Goal: Transaction & Acquisition: Purchase product/service

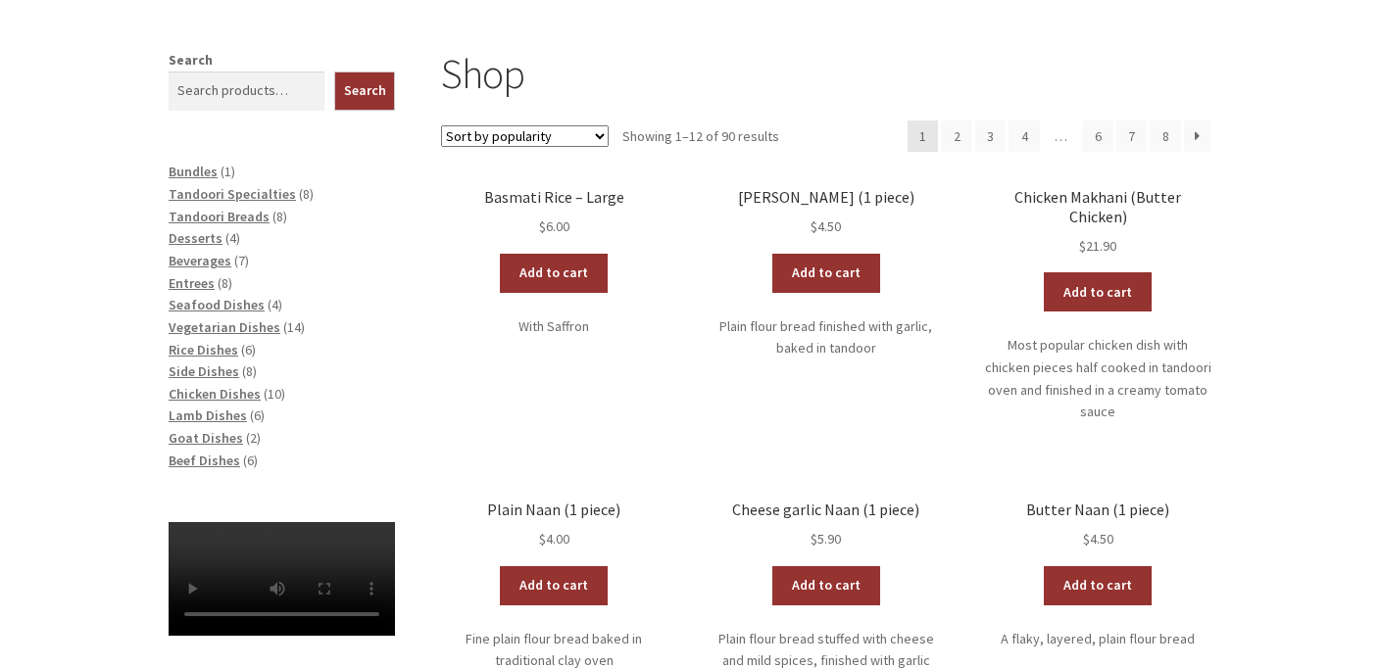
scroll to position [298, 0]
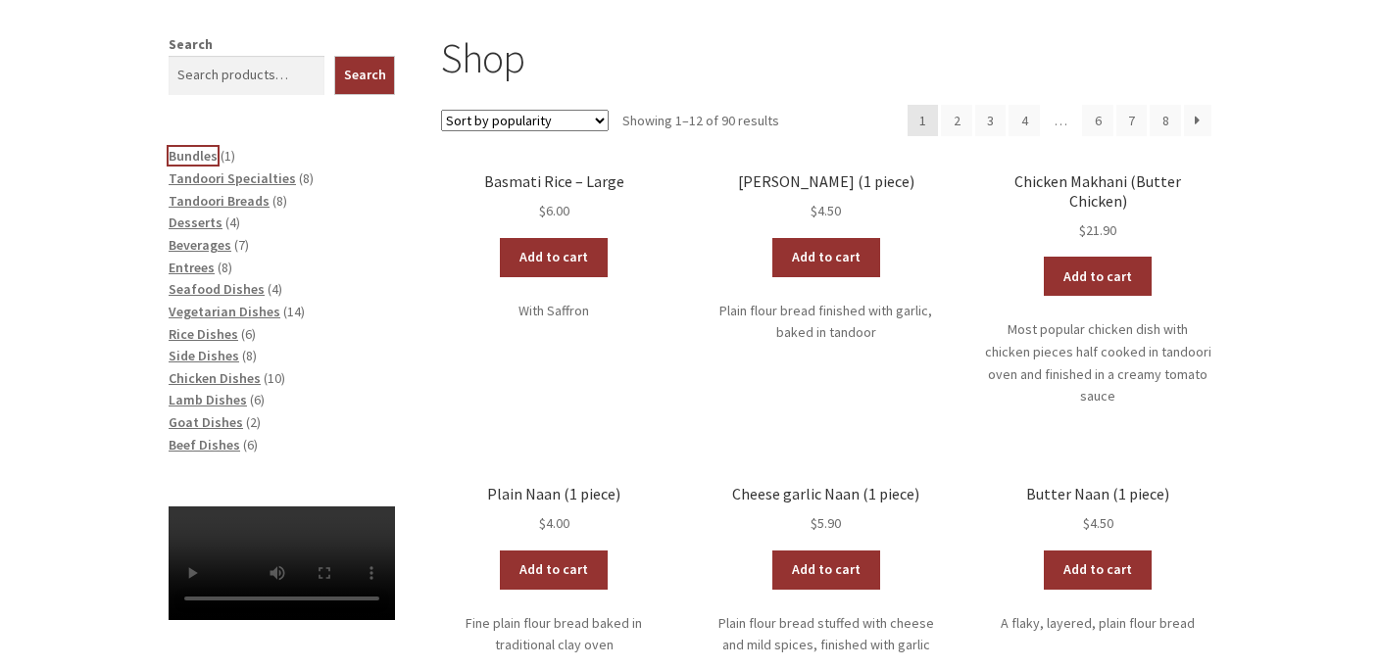
click at [185, 152] on span "Bundles" at bounding box center [193, 156] width 49 height 18
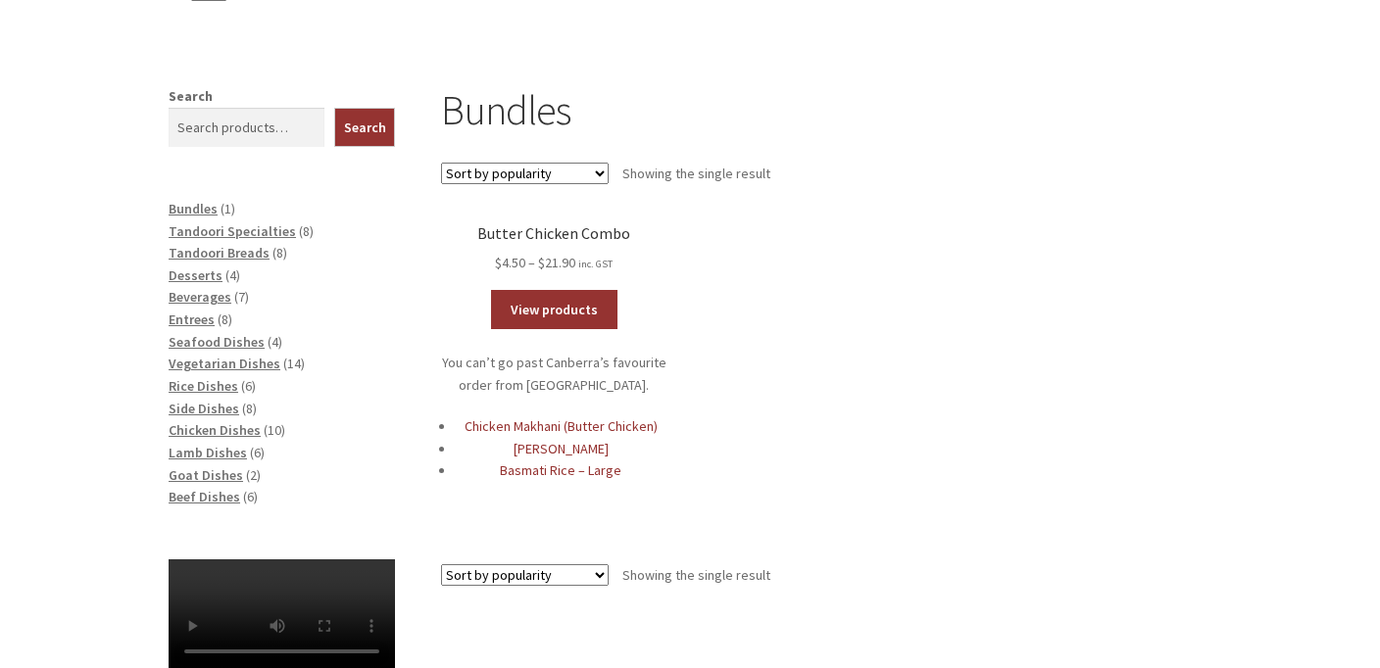
scroll to position [303, 0]
click at [197, 318] on span "Entrees" at bounding box center [192, 321] width 46 height 18
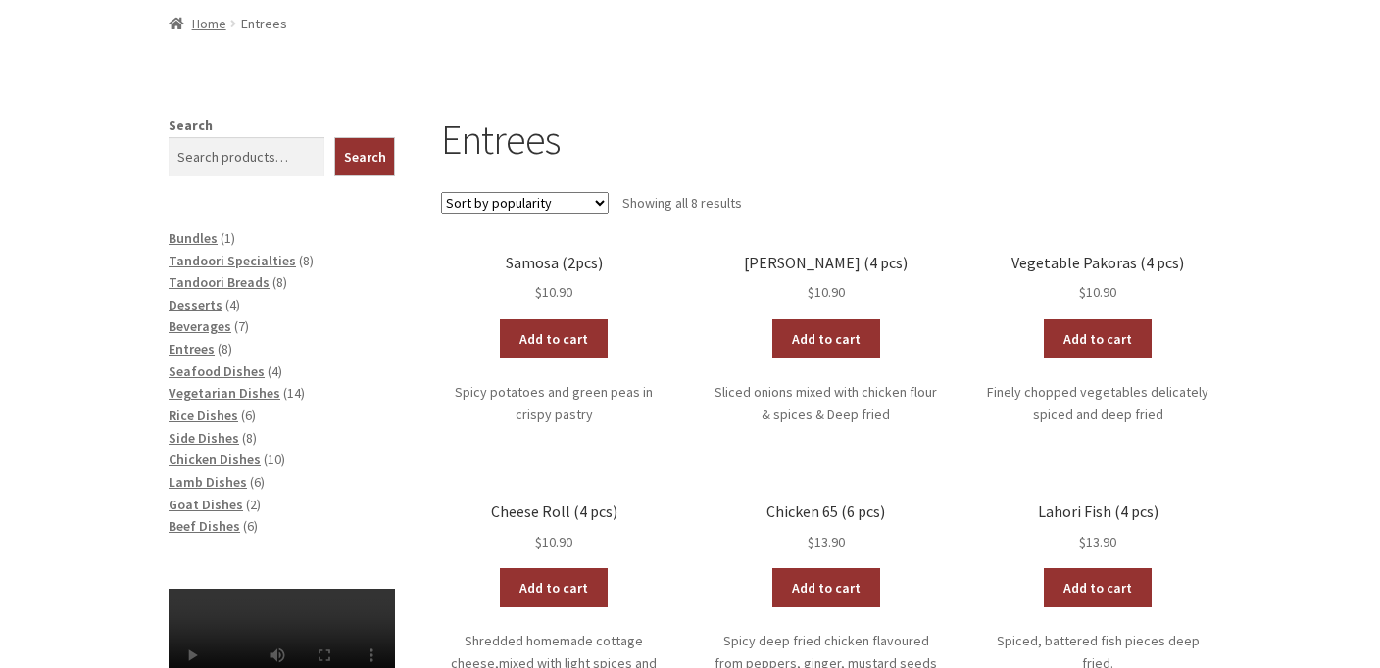
scroll to position [285, 0]
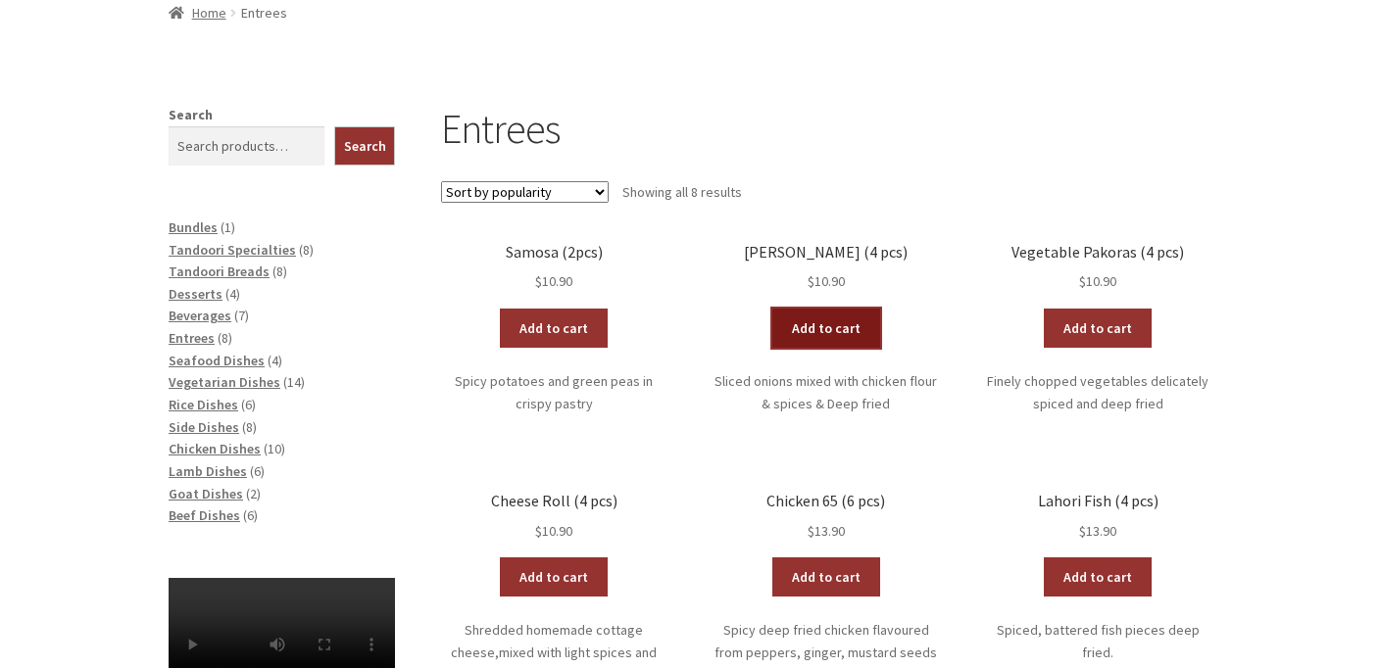
click at [813, 342] on link "Add to cart" at bounding box center [826, 328] width 108 height 39
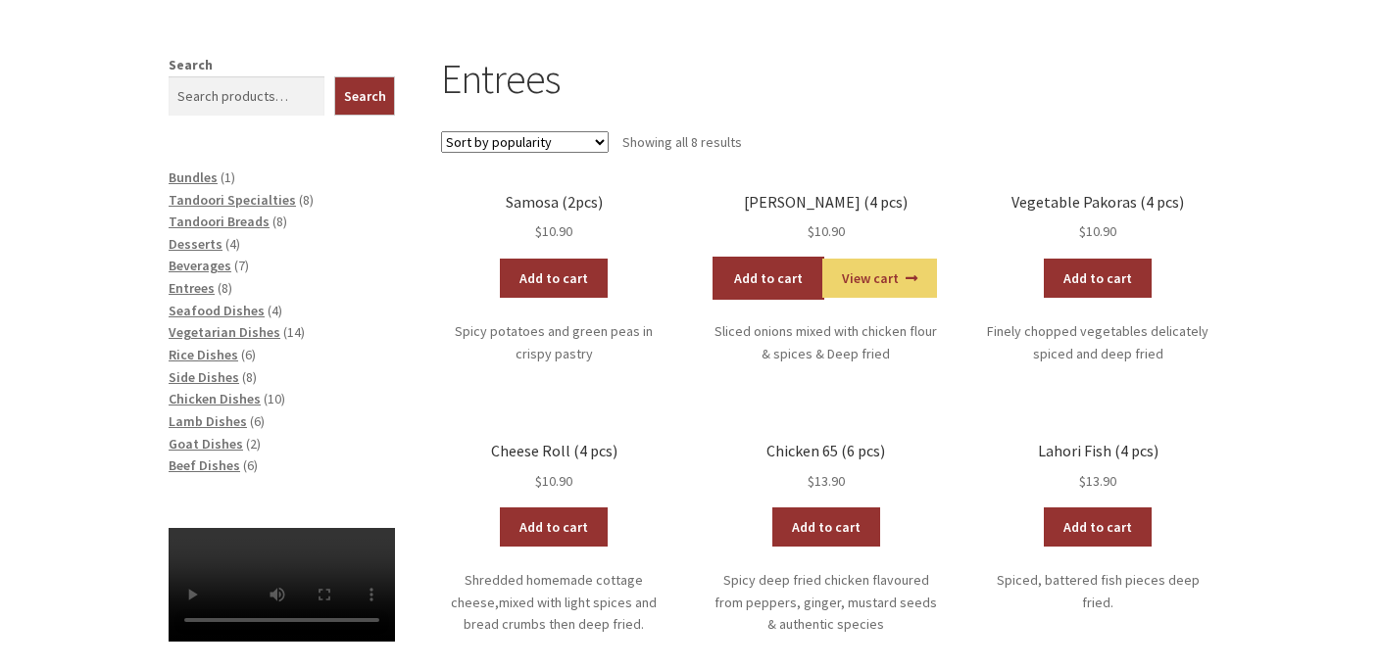
scroll to position [400, 0]
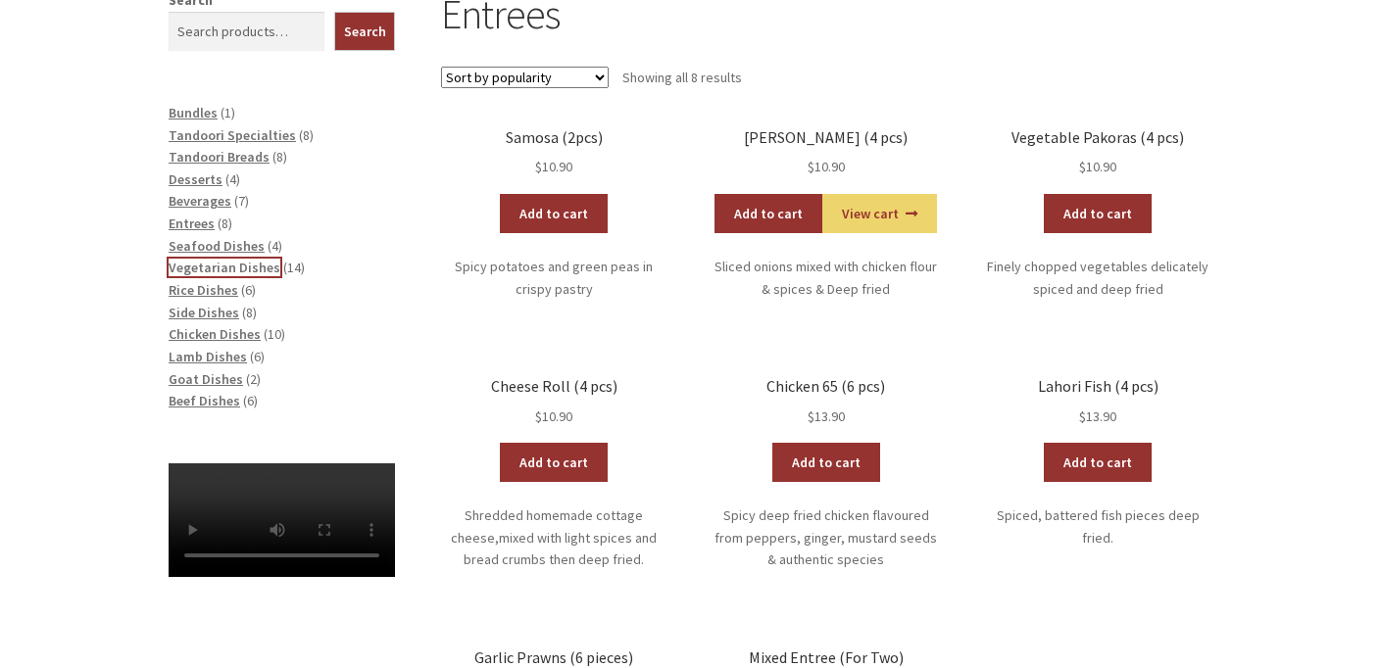
click at [206, 270] on span "Vegetarian Dishes" at bounding box center [225, 268] width 112 height 18
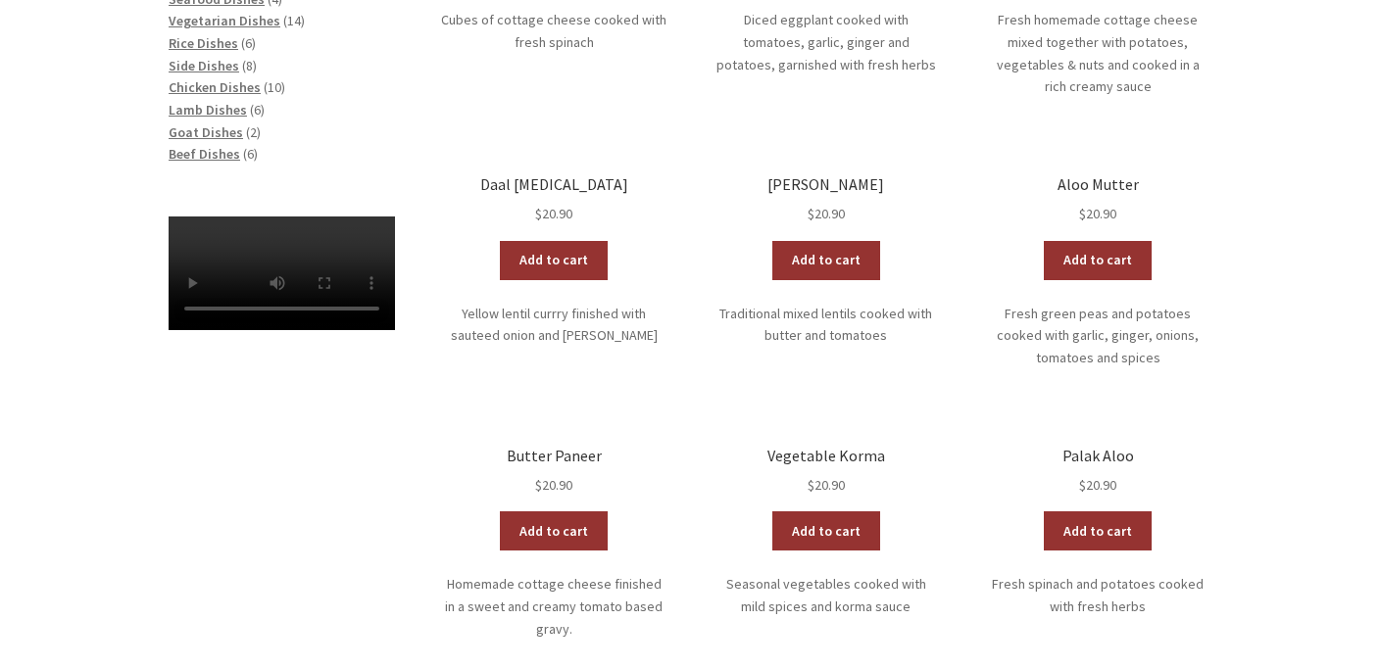
scroll to position [640, 0]
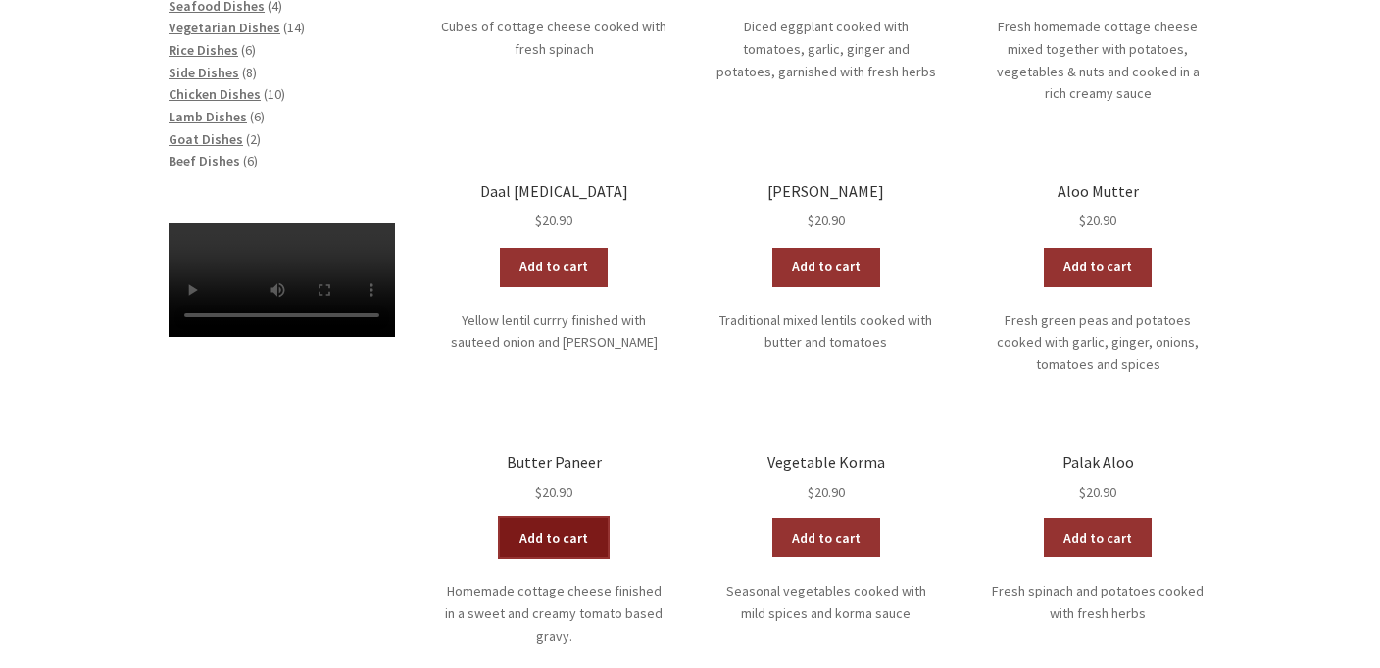
click at [563, 534] on link "Add to cart" at bounding box center [554, 538] width 108 height 39
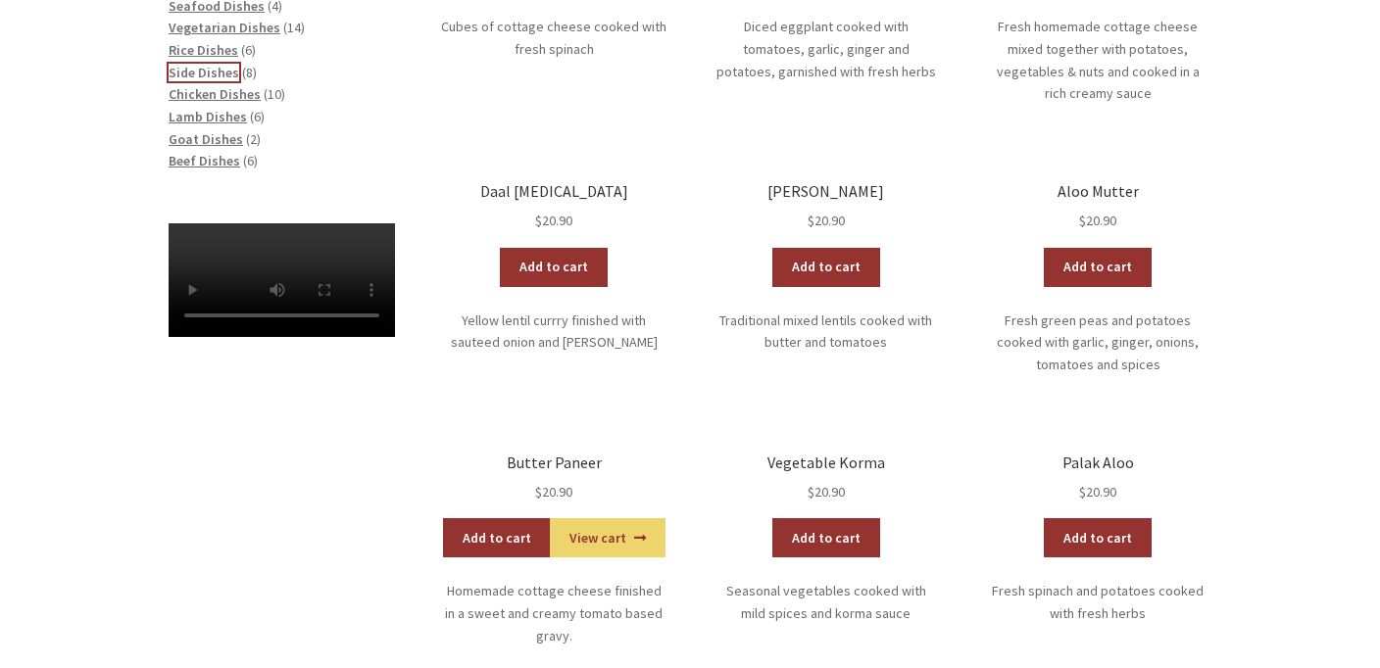
click at [207, 68] on span "Side Dishes" at bounding box center [204, 73] width 71 height 18
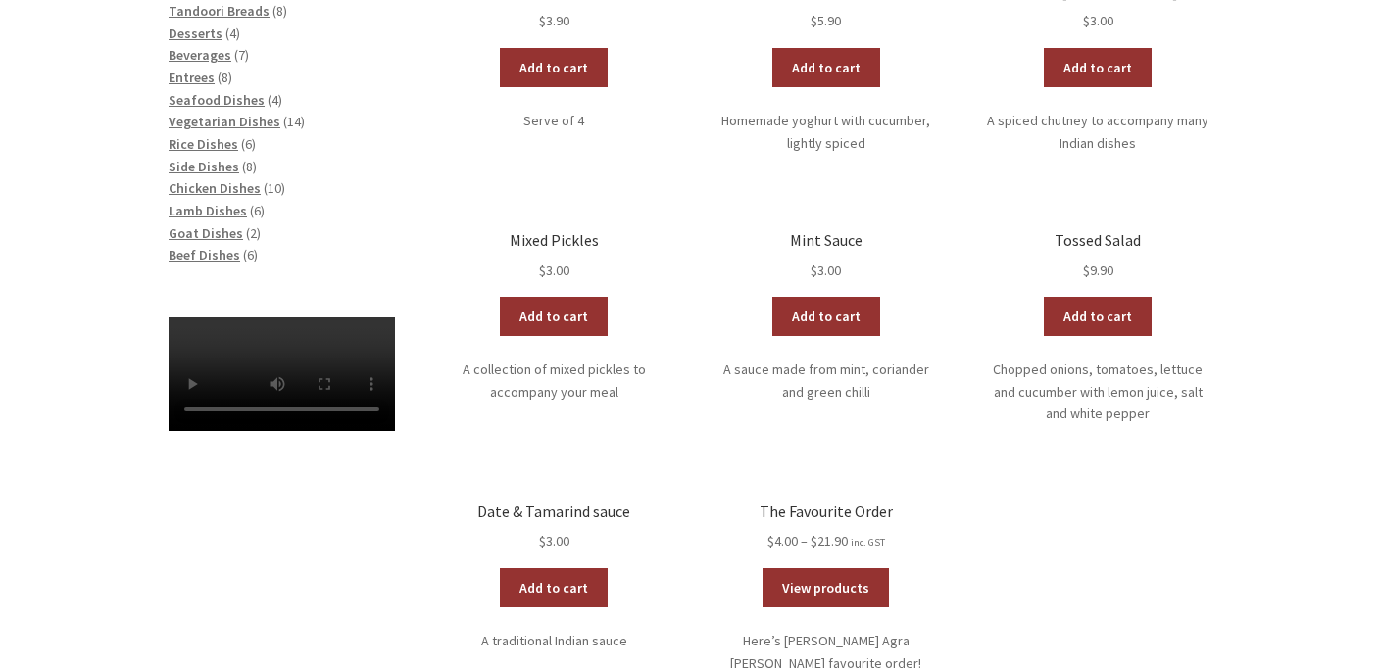
scroll to position [541, 0]
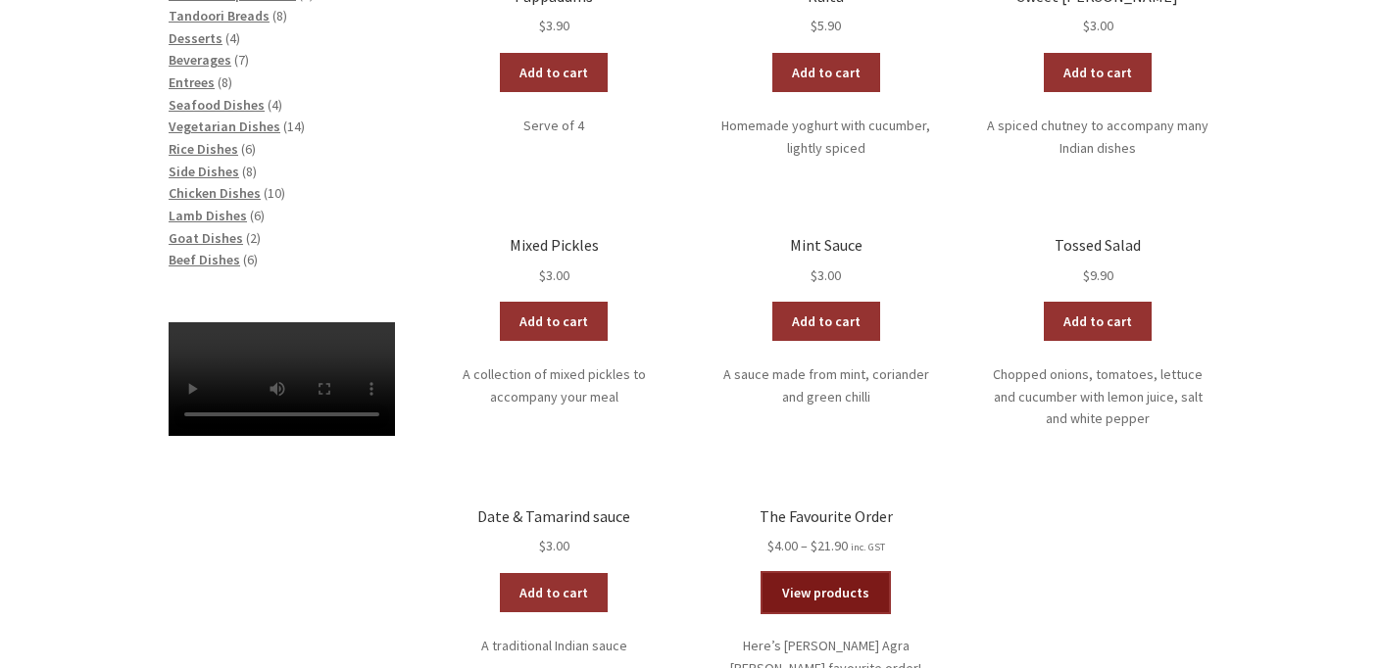
click at [865, 589] on link "View products" at bounding box center [826, 592] width 126 height 39
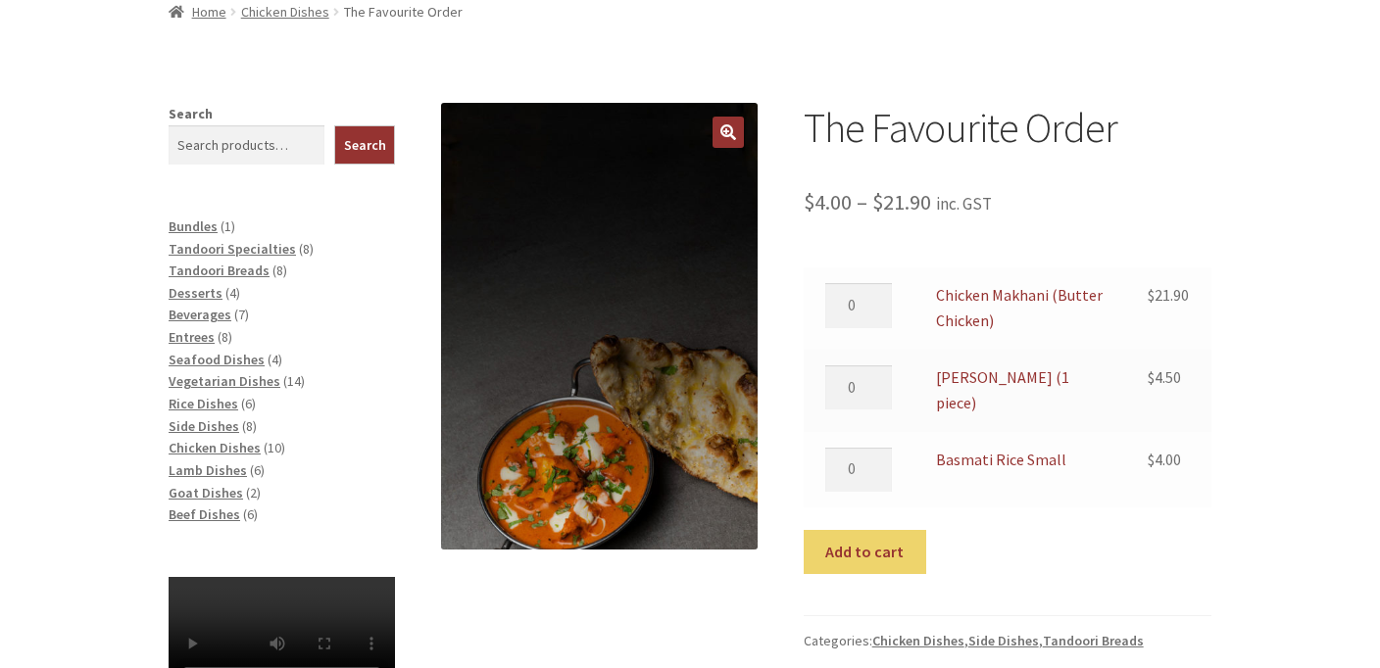
scroll to position [284, 0]
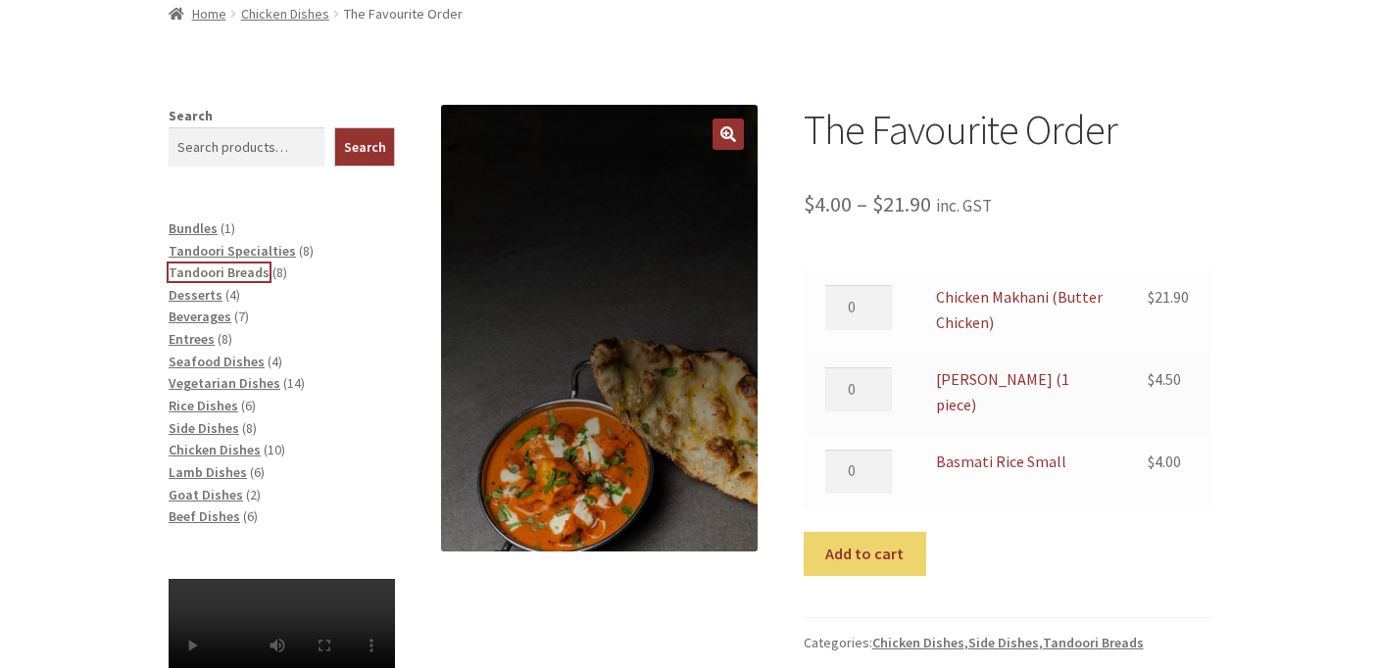
click at [223, 266] on span "Tandoori Breads" at bounding box center [219, 273] width 101 height 18
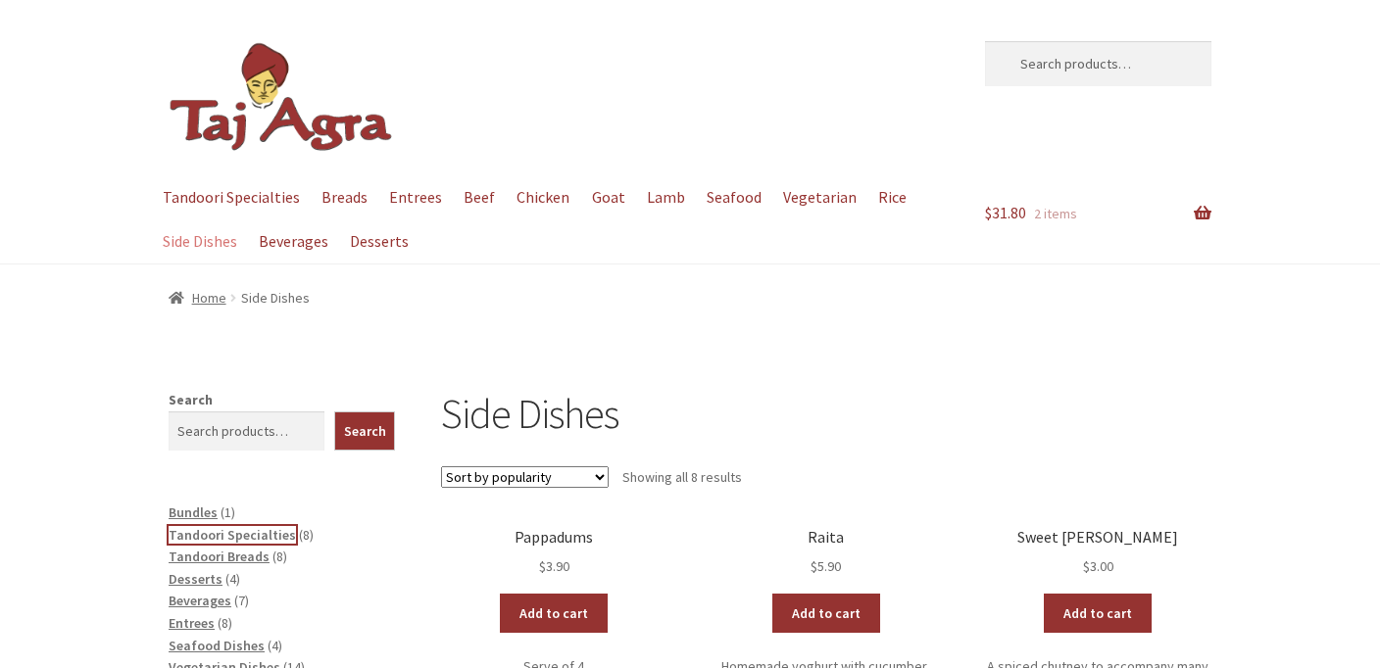
click at [258, 532] on span "Tandoori Specialties" at bounding box center [232, 535] width 127 height 18
click at [232, 532] on span "Tandoori Specialties" at bounding box center [232, 535] width 127 height 18
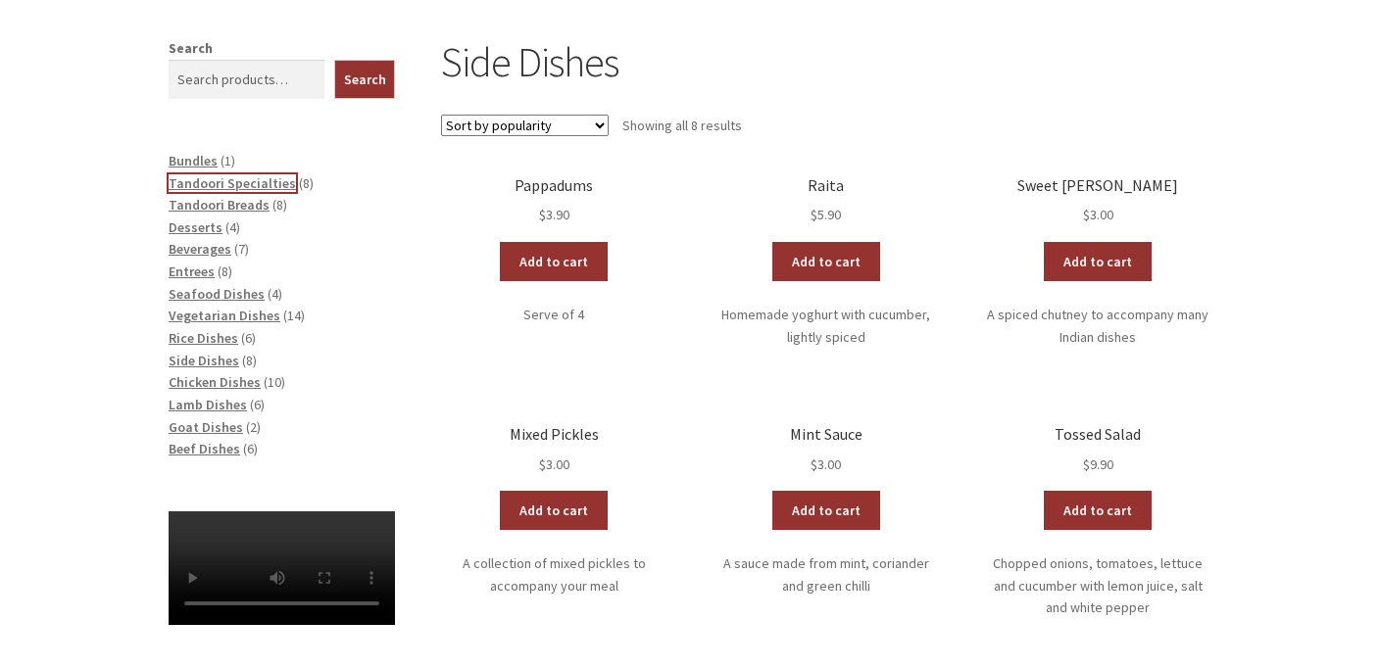
scroll to position [351, 0]
click at [269, 186] on span "Tandoori Specialties" at bounding box center [232, 184] width 127 height 18
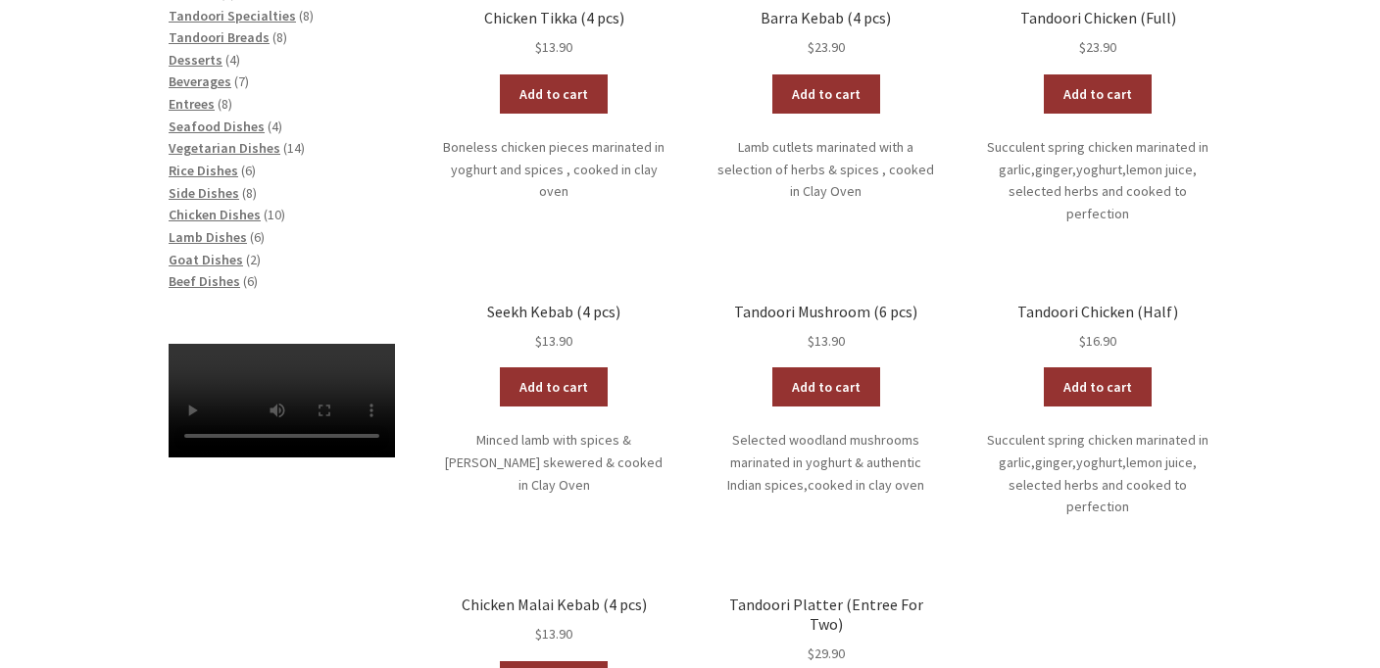
scroll to position [515, 0]
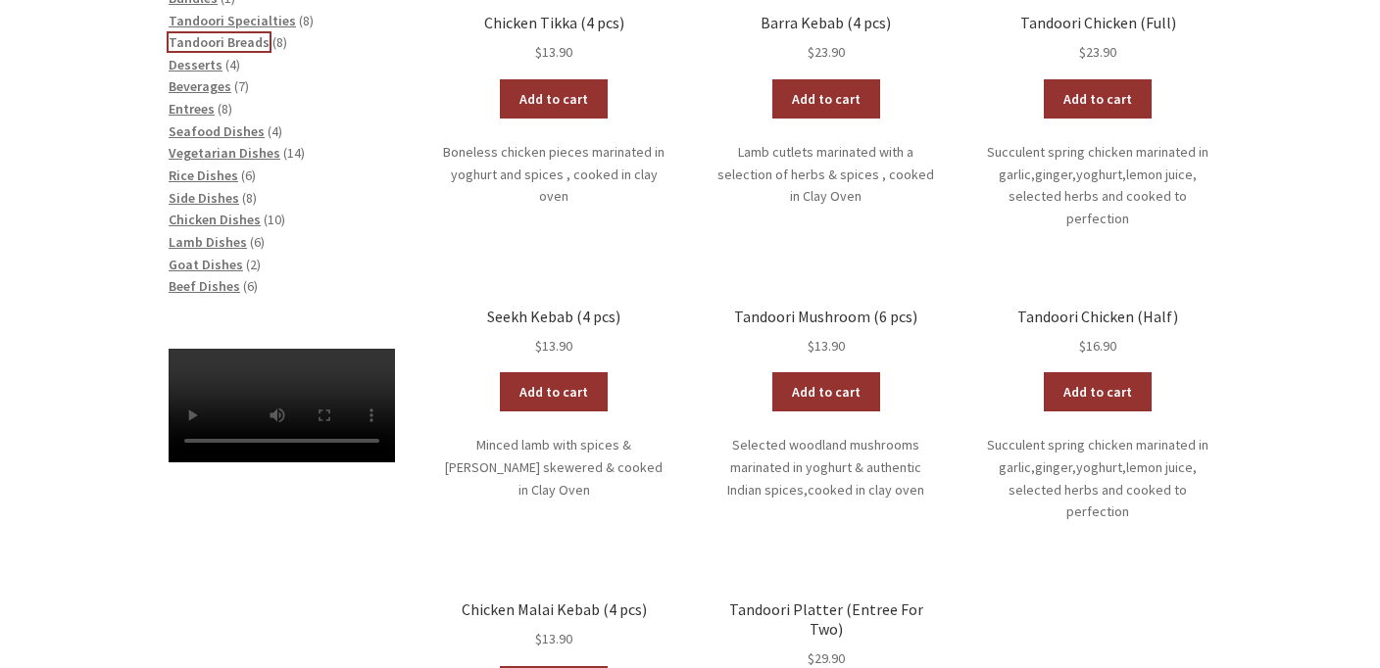
click at [255, 40] on span "Tandoori Breads" at bounding box center [219, 42] width 101 height 18
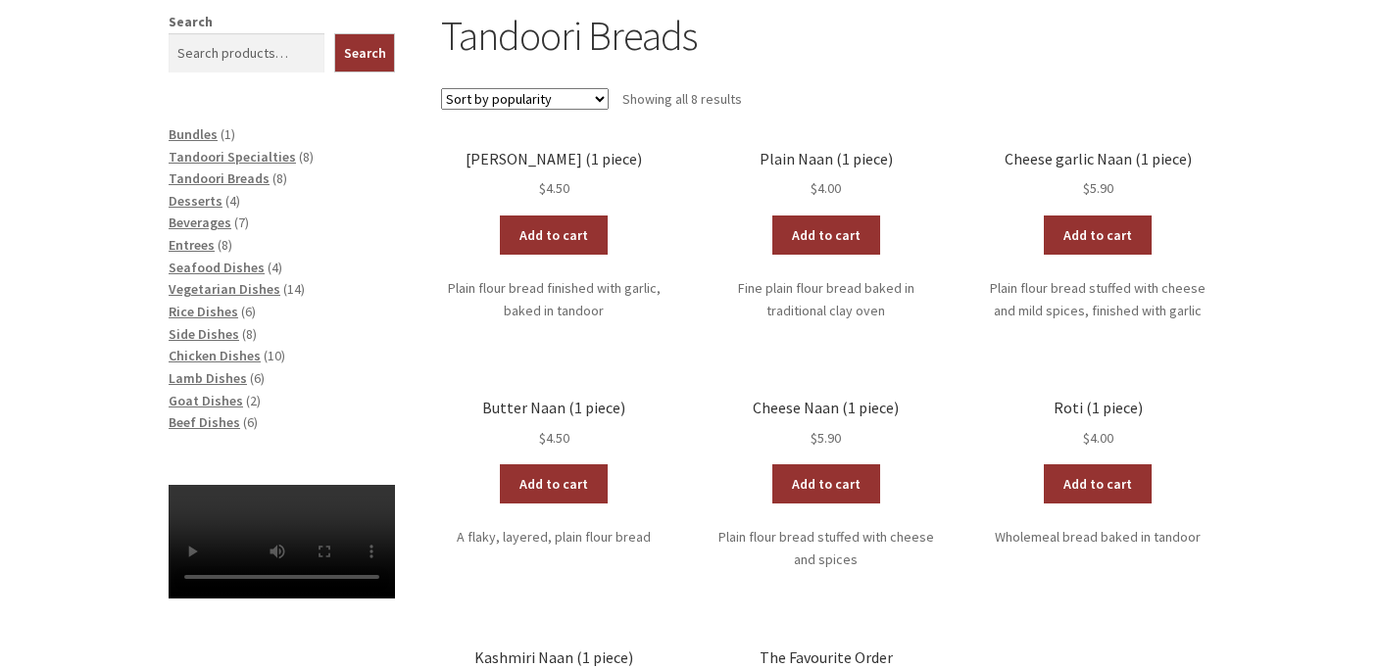
scroll to position [379, 0]
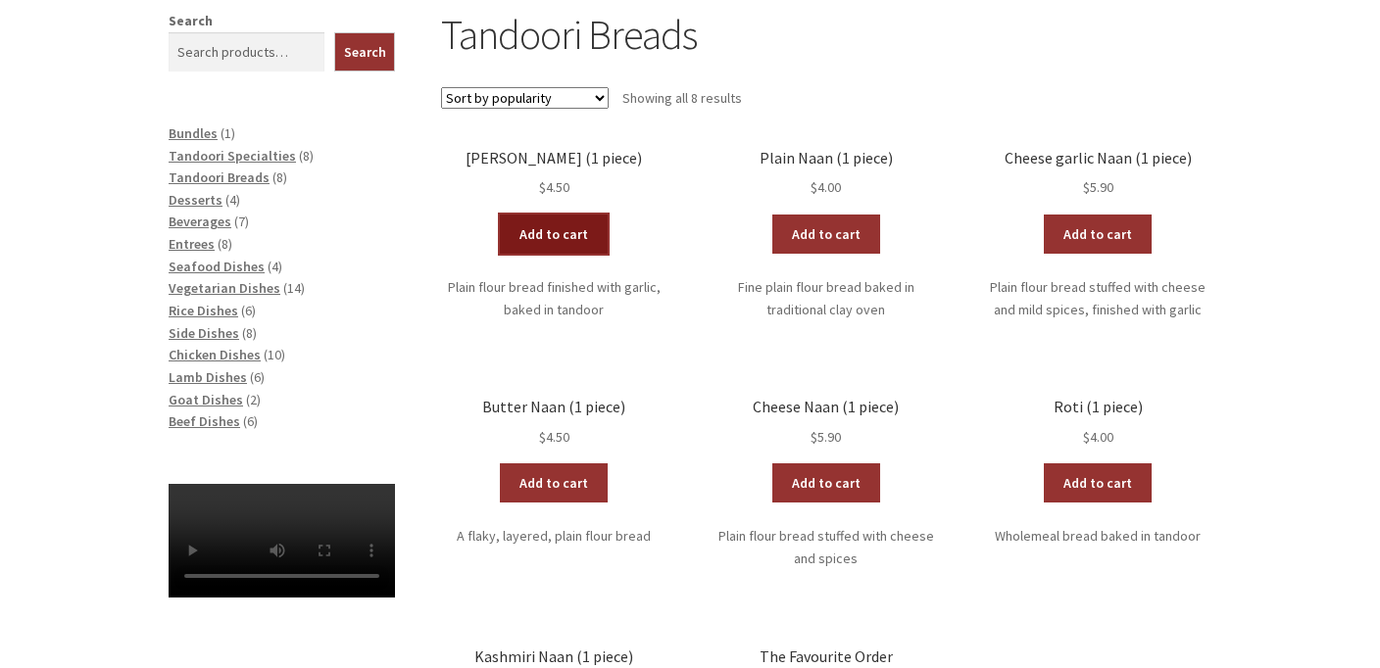
click at [574, 223] on link "Add to cart" at bounding box center [554, 234] width 108 height 39
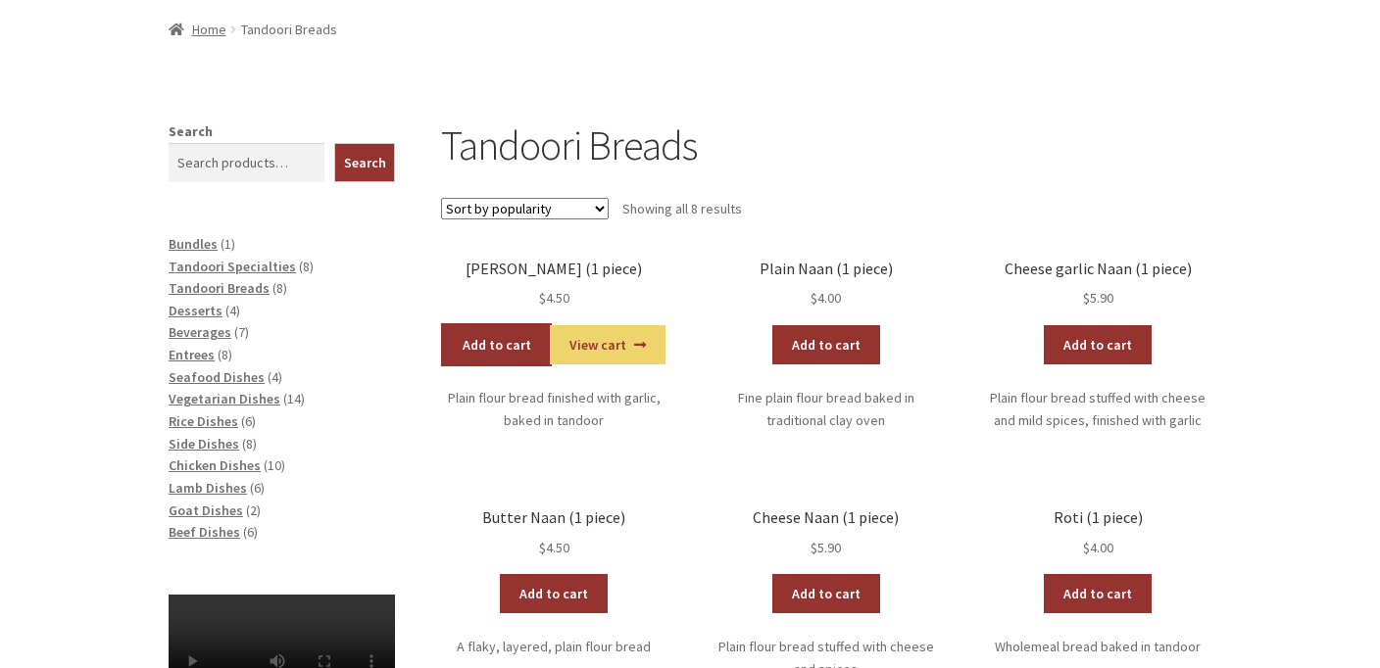
scroll to position [286, 0]
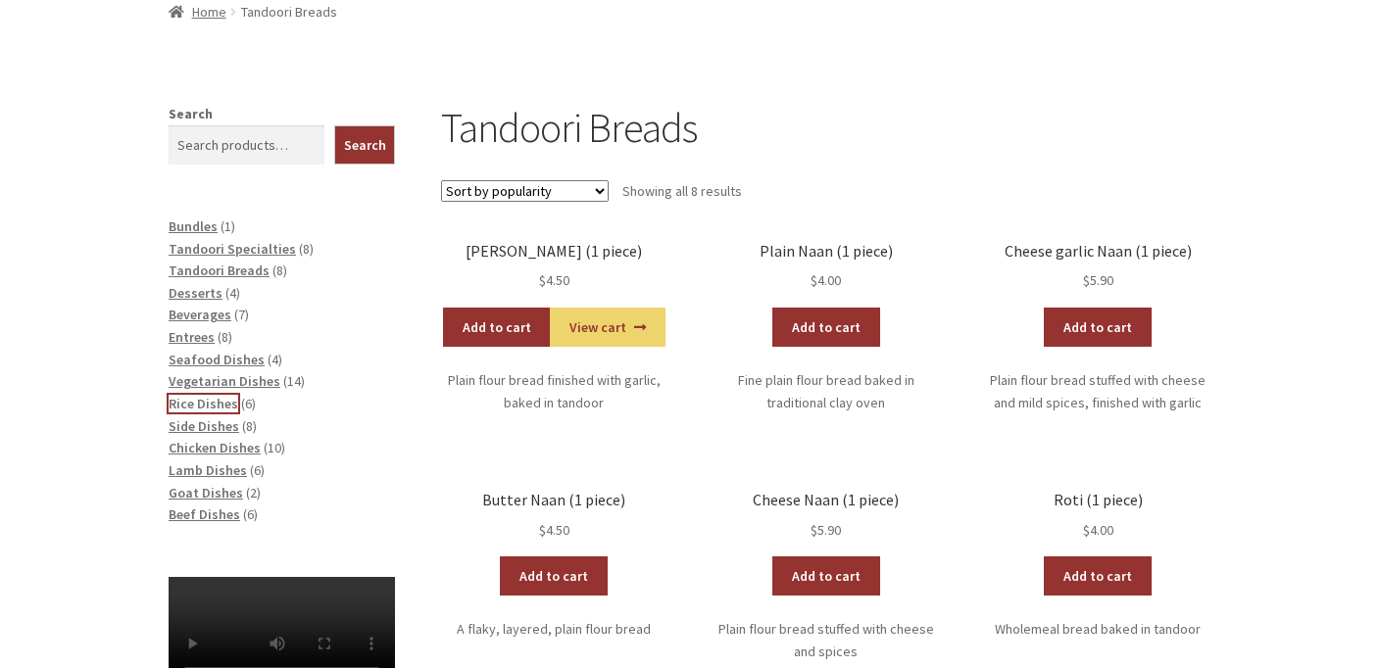
click at [222, 397] on span "Rice Dishes" at bounding box center [204, 404] width 70 height 18
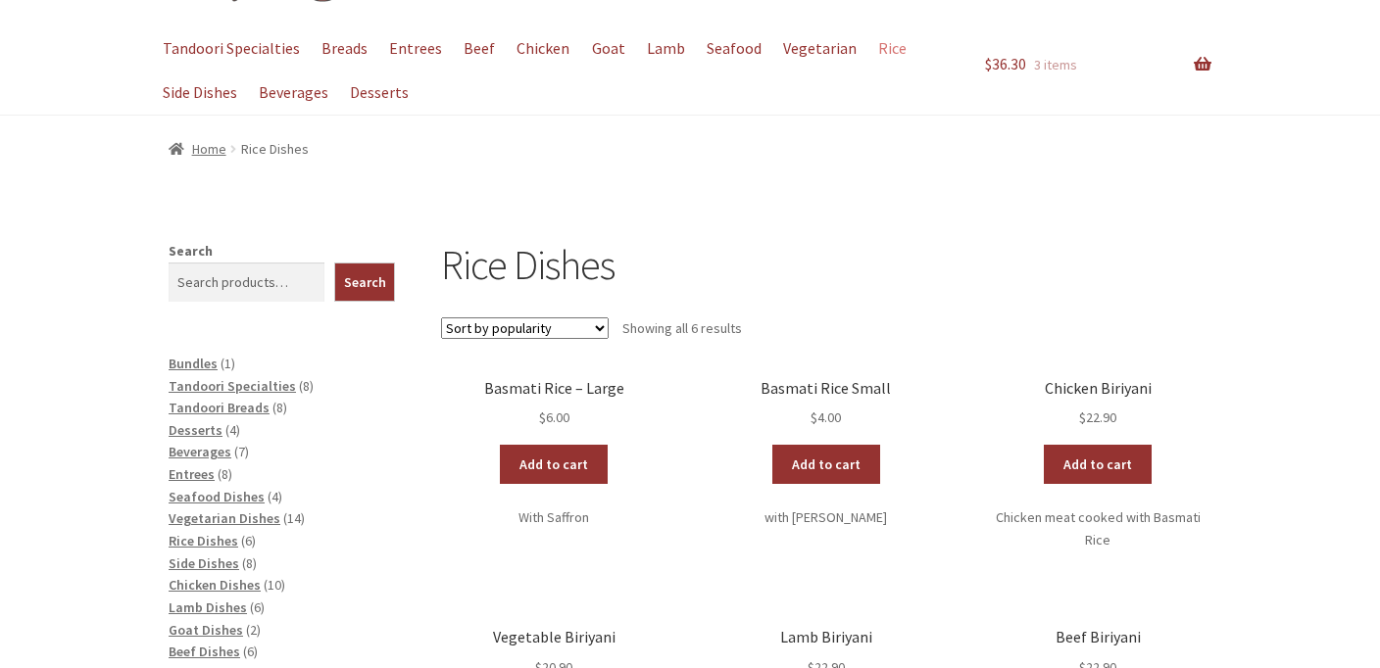
scroll to position [142, 0]
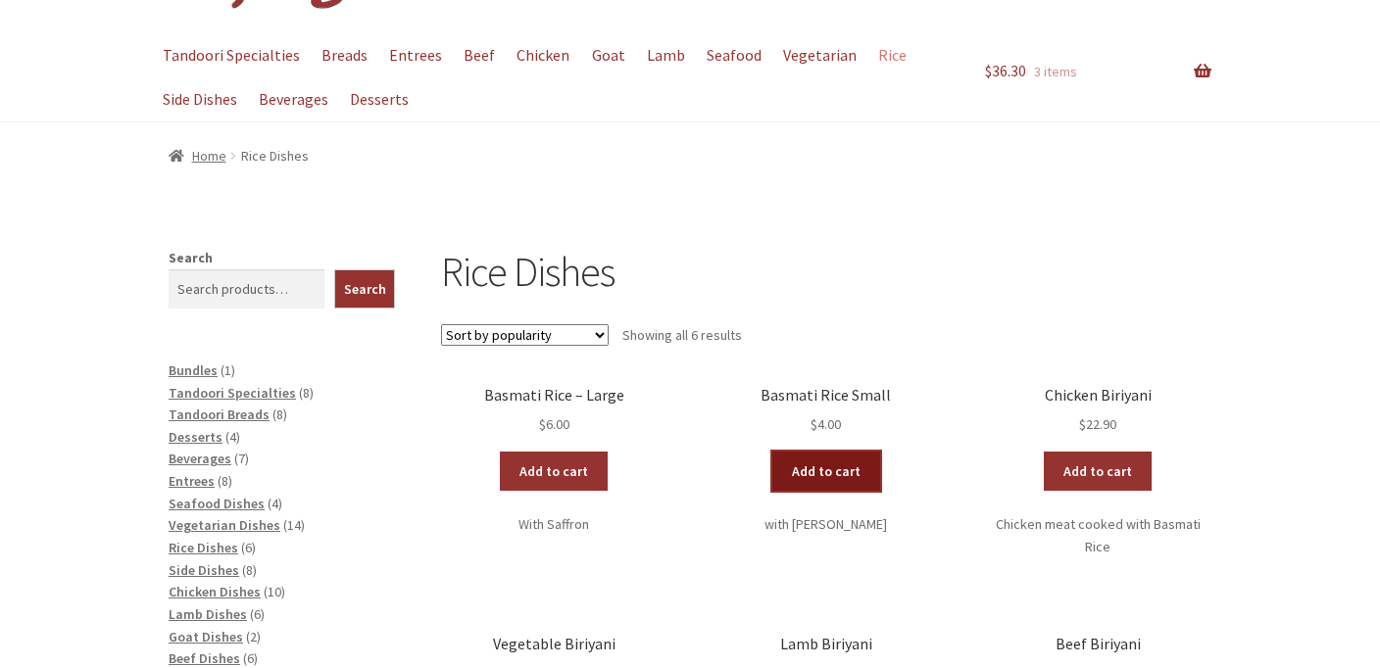
click at [837, 474] on link "Add to cart" at bounding box center [826, 471] width 108 height 39
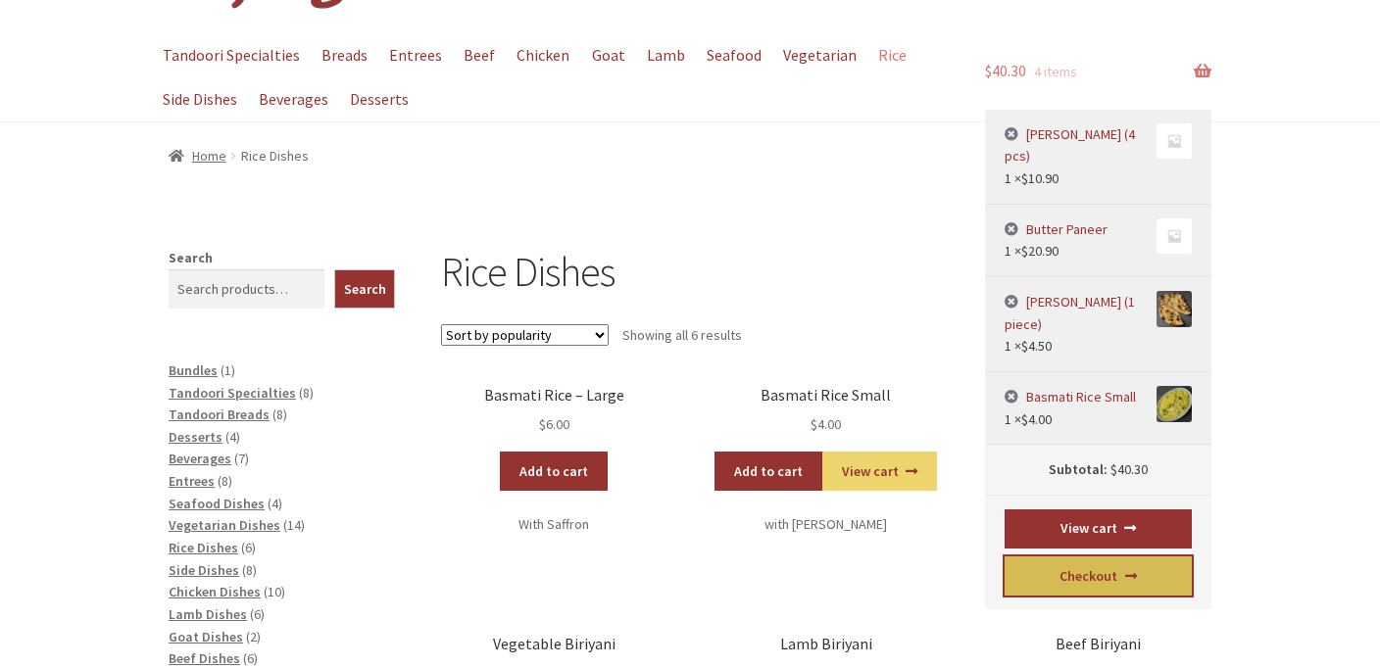
click at [1058, 557] on link "Checkout" at bounding box center [1099, 576] width 188 height 39
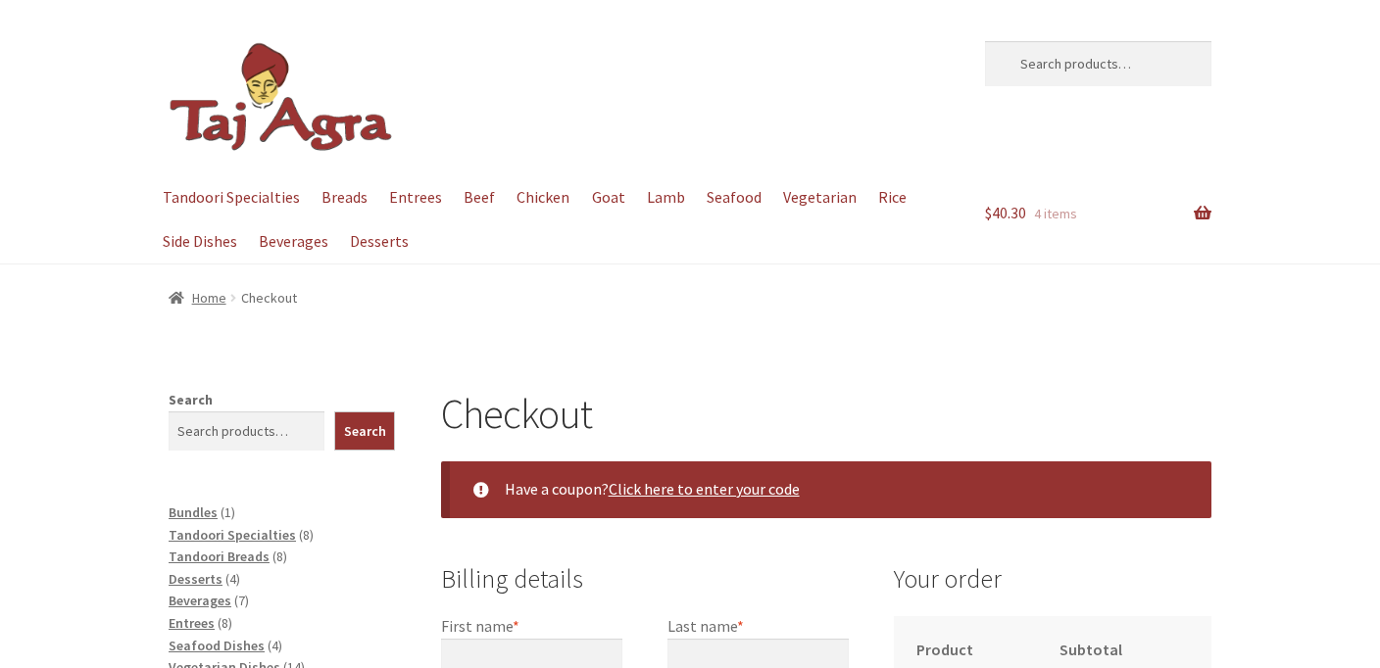
select select "ACT"
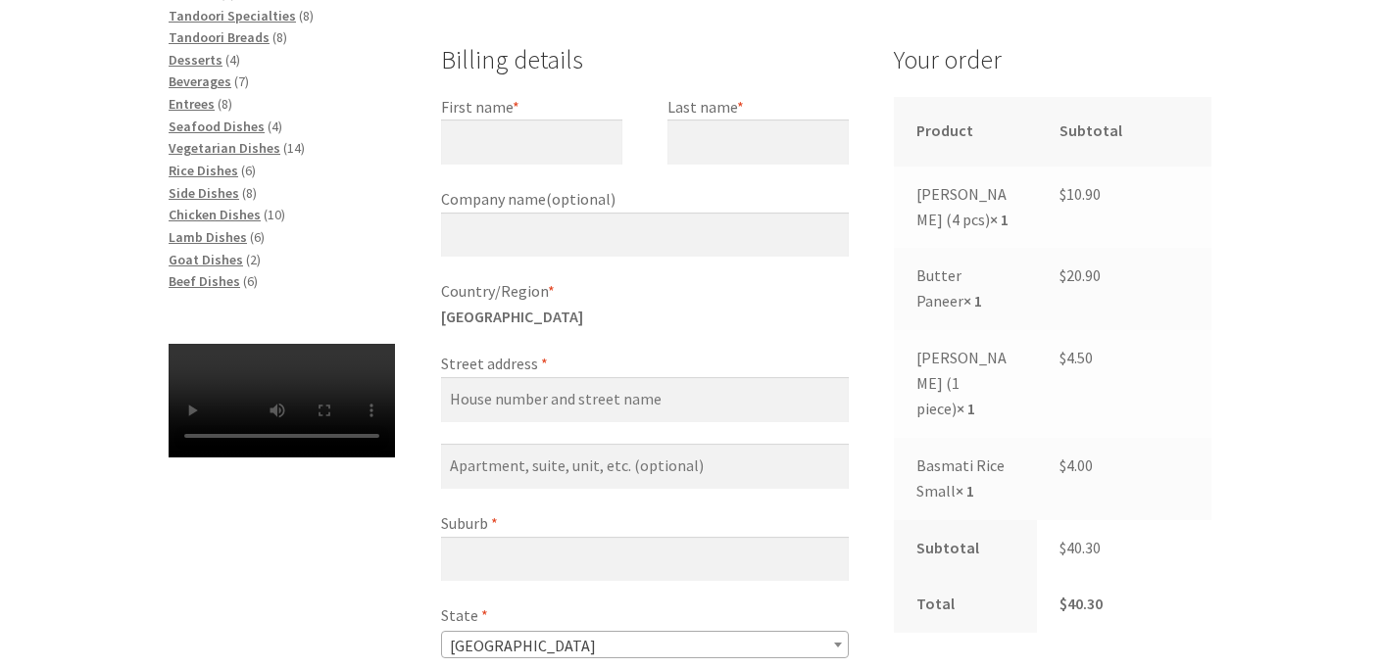
scroll to position [513, 0]
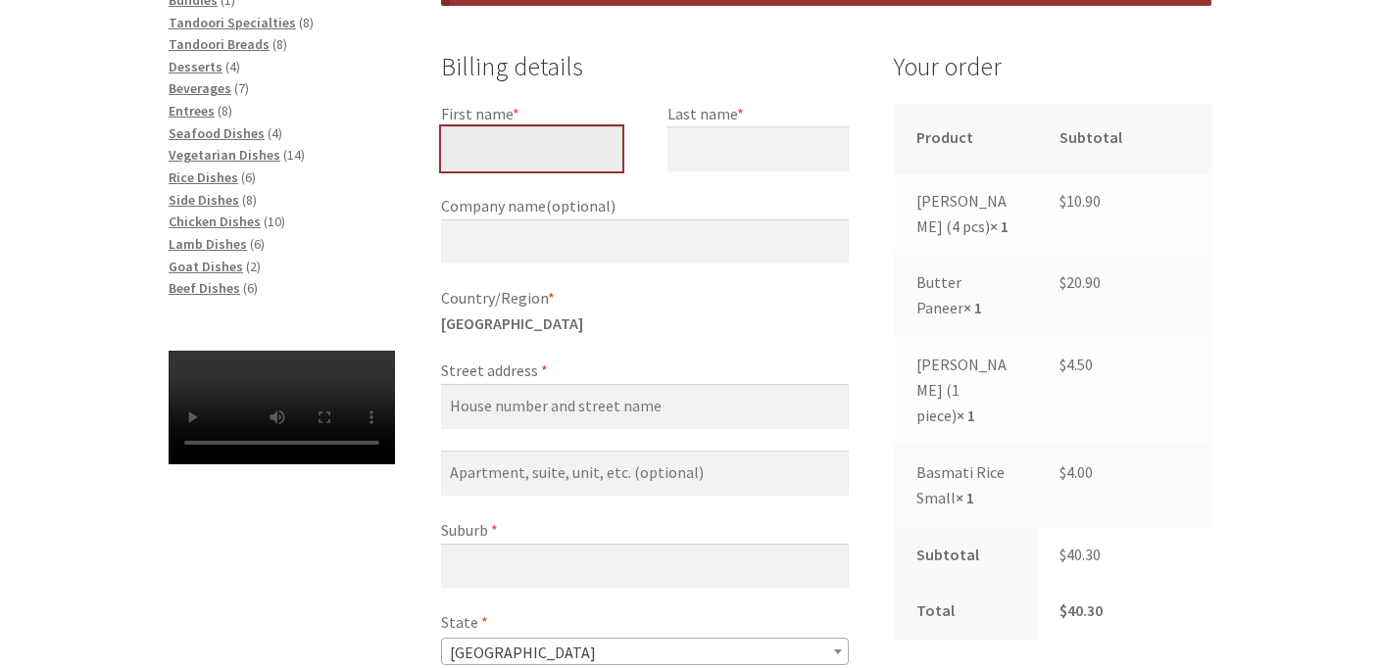
click at [550, 166] on input "First name *" at bounding box center [531, 148] width 181 height 45
type input "[PERSON_NAME]"
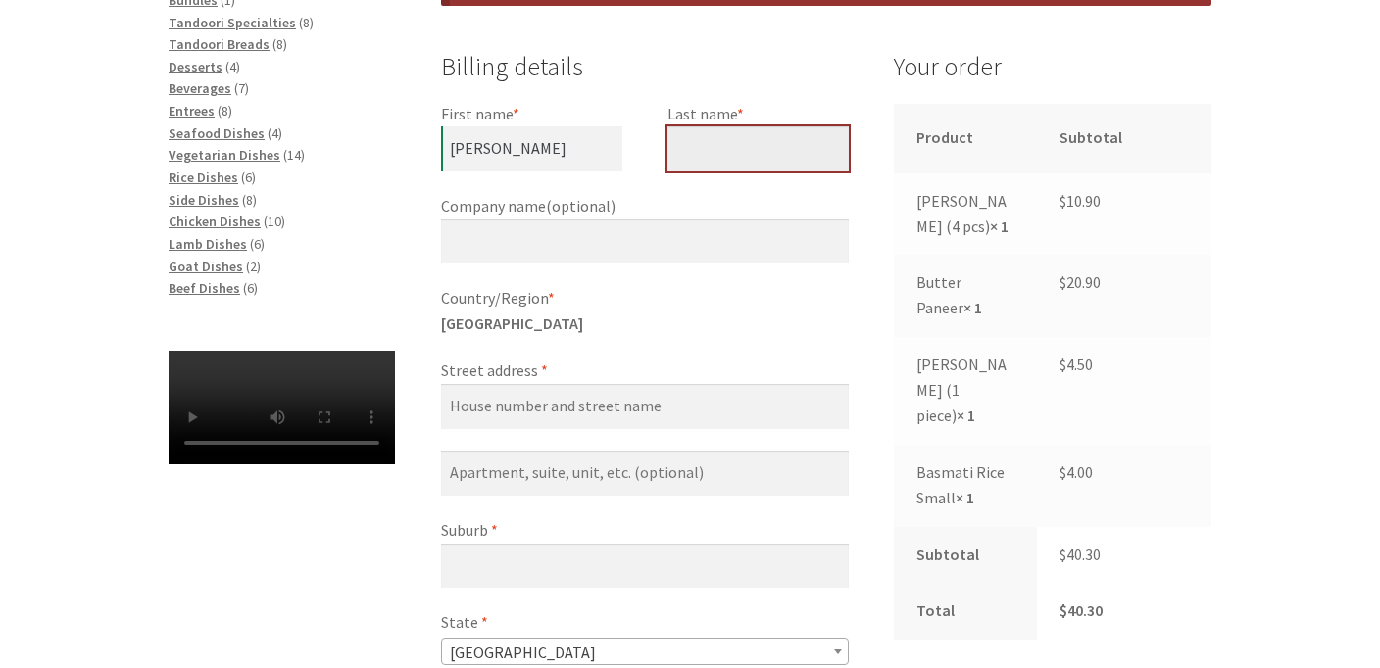
click at [738, 142] on input "Last name *" at bounding box center [758, 148] width 181 height 45
type input "Noronha"
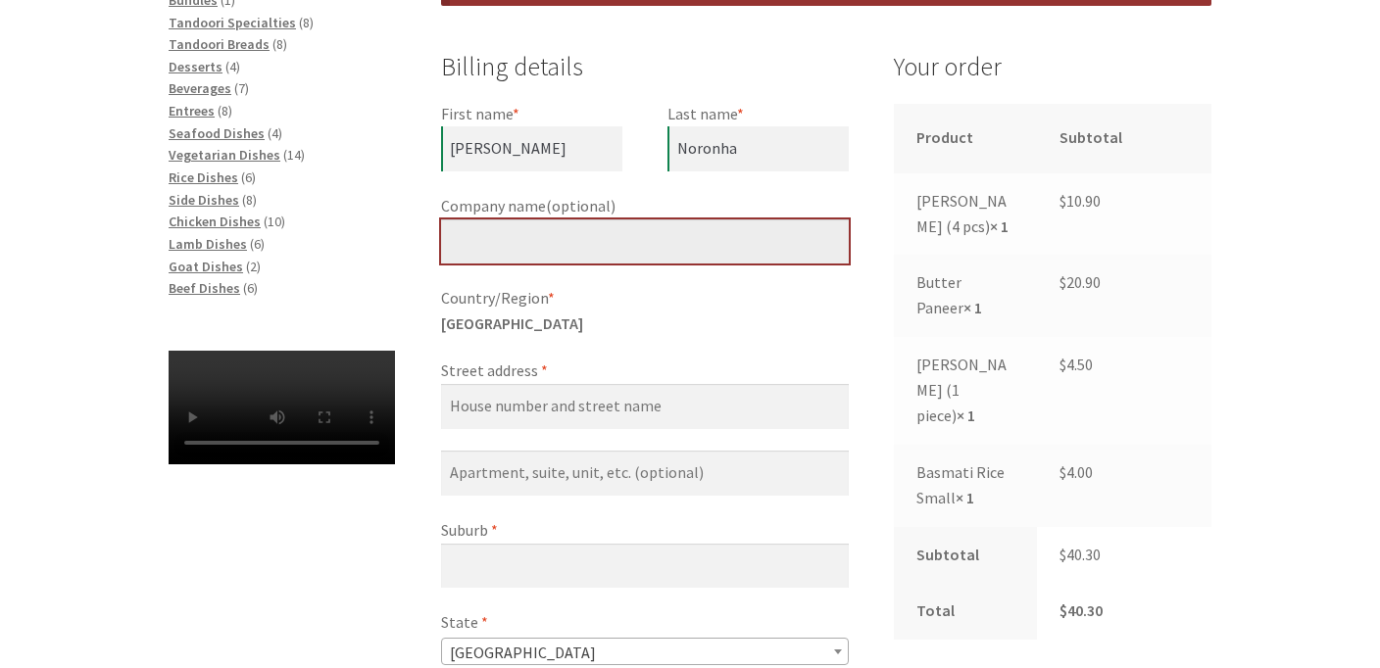
click at [664, 249] on input "Company name (optional)" at bounding box center [645, 242] width 408 height 45
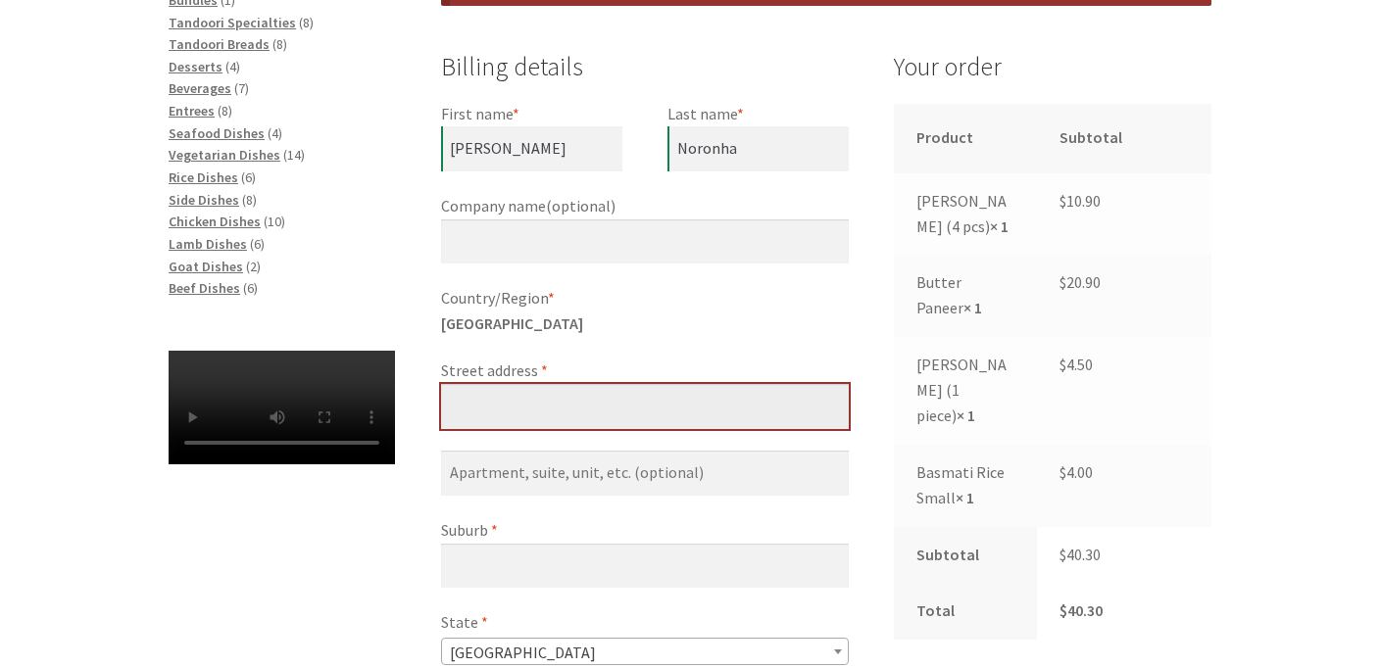
click at [578, 414] on input "Street address *" at bounding box center [645, 406] width 408 height 45
type input "[STREET_ADDRESS][PERSON_NAME]"
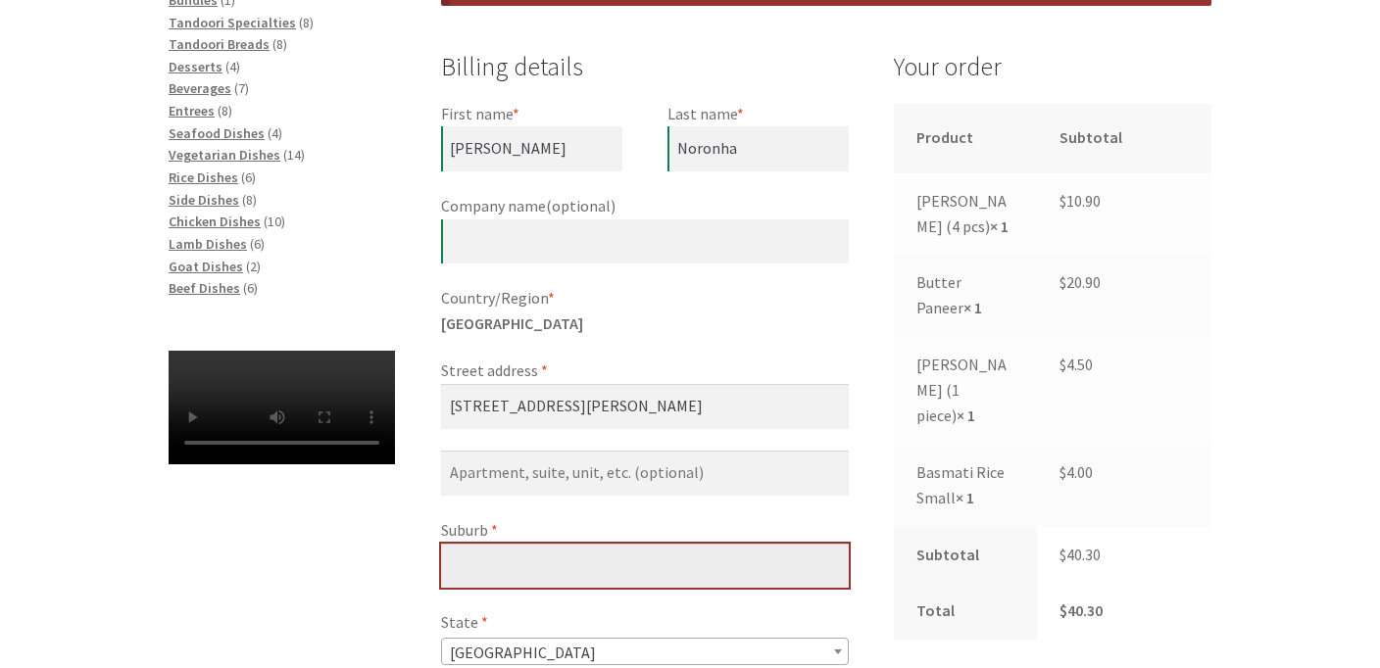
type input "LYNEHAM"
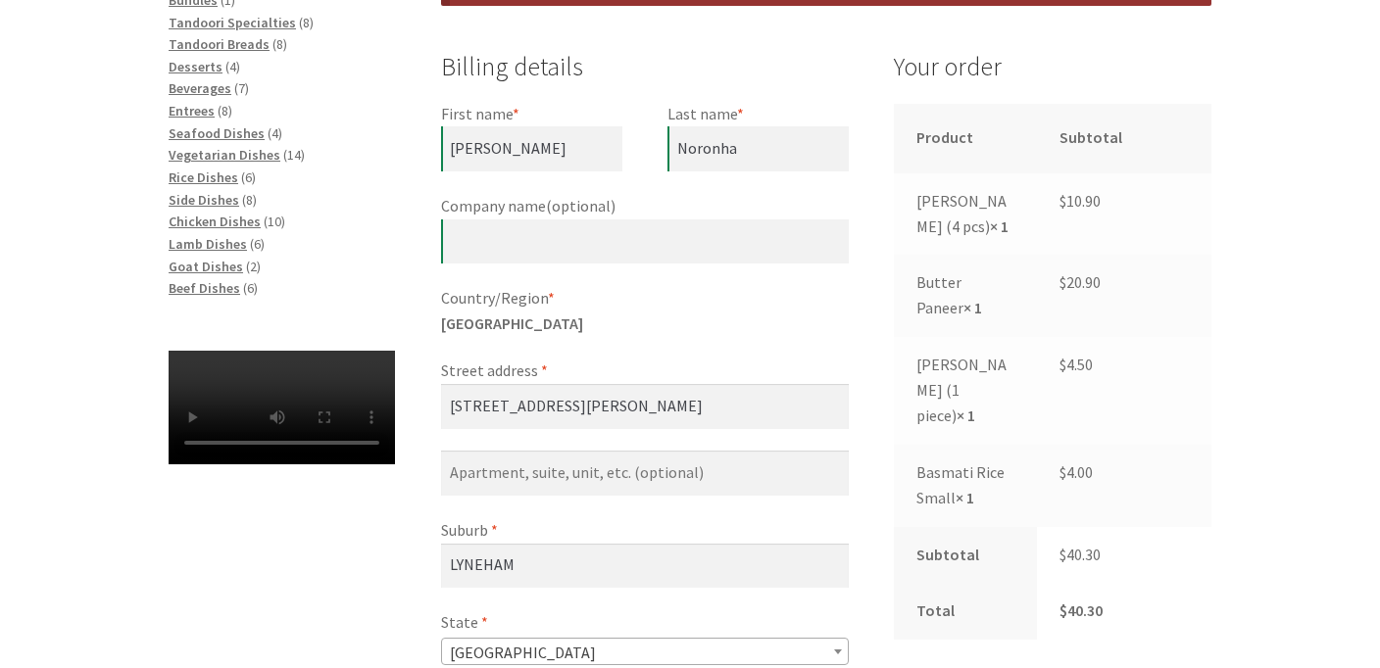
type input "2602"
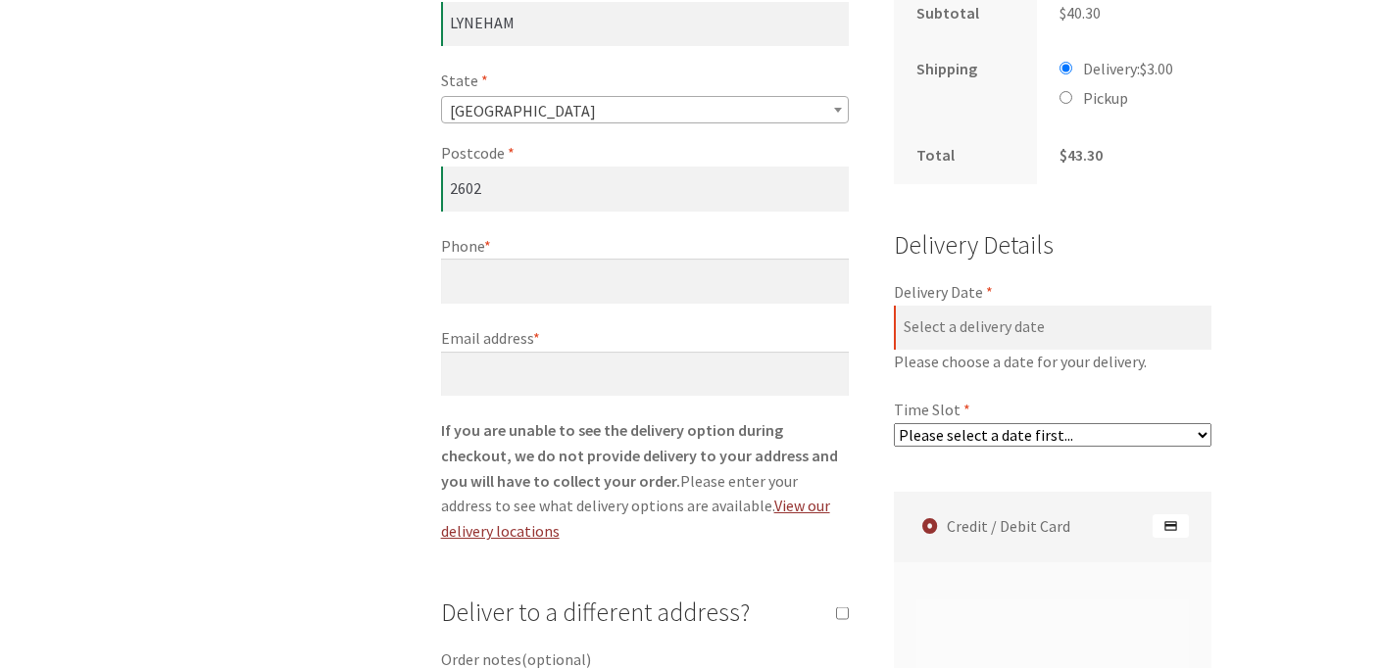
scroll to position [1061, 0]
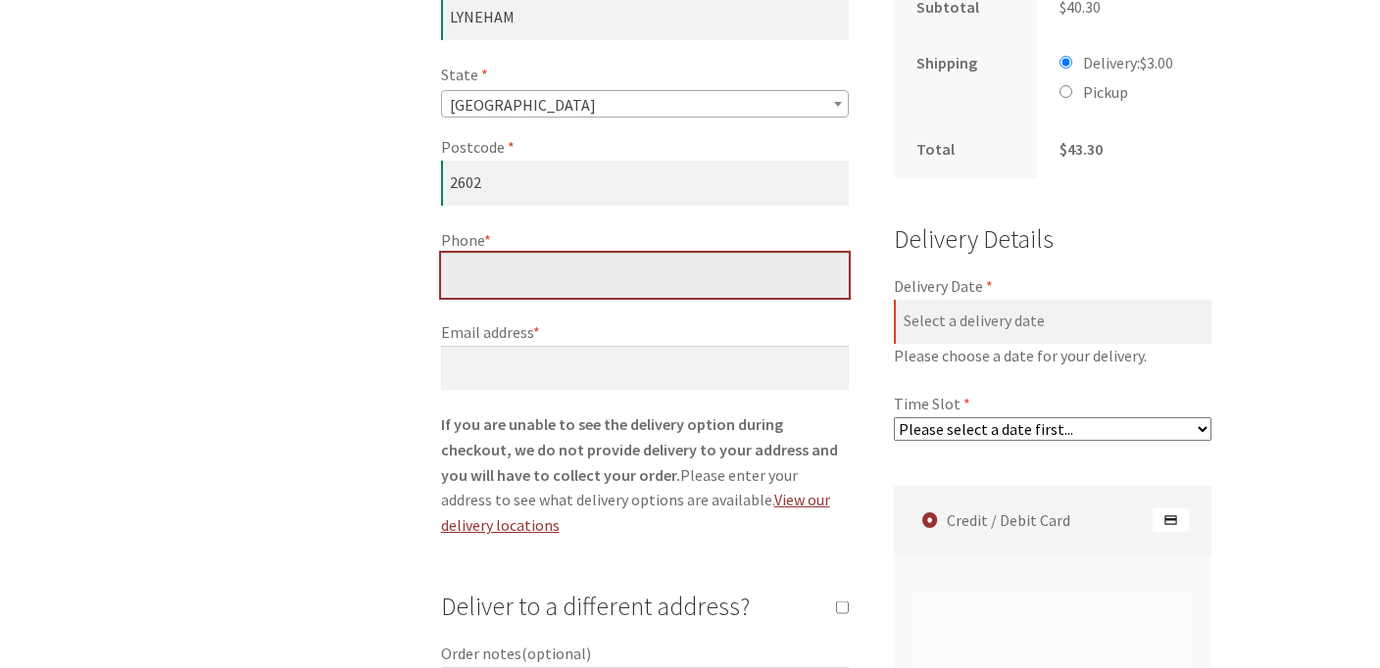
click at [476, 266] on input "Phone *" at bounding box center [645, 275] width 408 height 45
type input "0432299363"
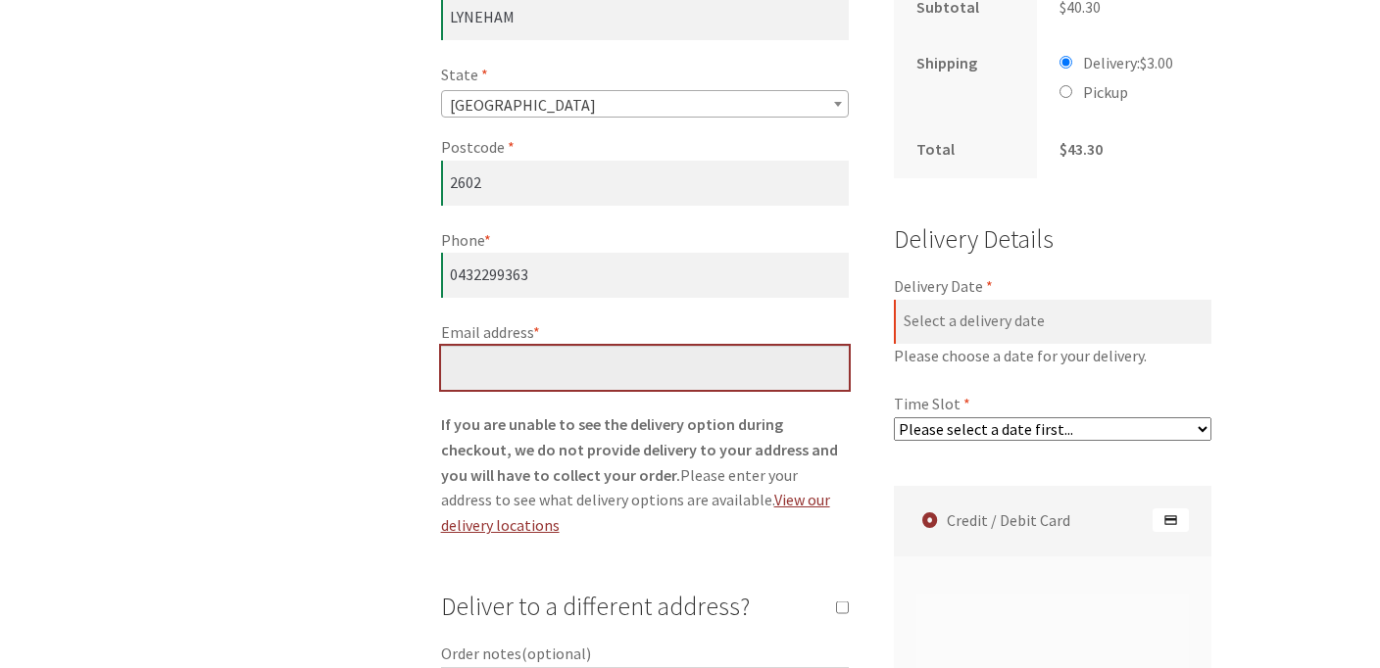
click at [595, 358] on input "Email address *" at bounding box center [645, 368] width 408 height 45
type input "[PERSON_NAME][EMAIL_ADDRESS][DOMAIN_NAME]"
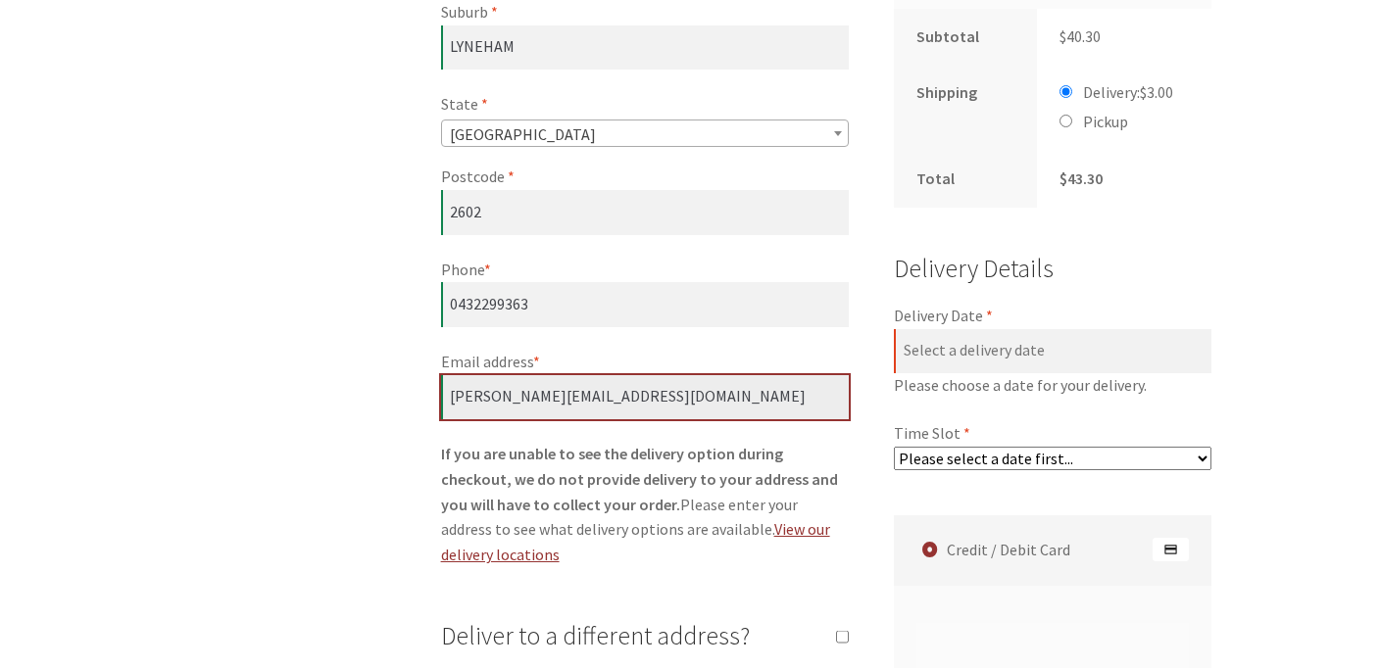
scroll to position [1014, 0]
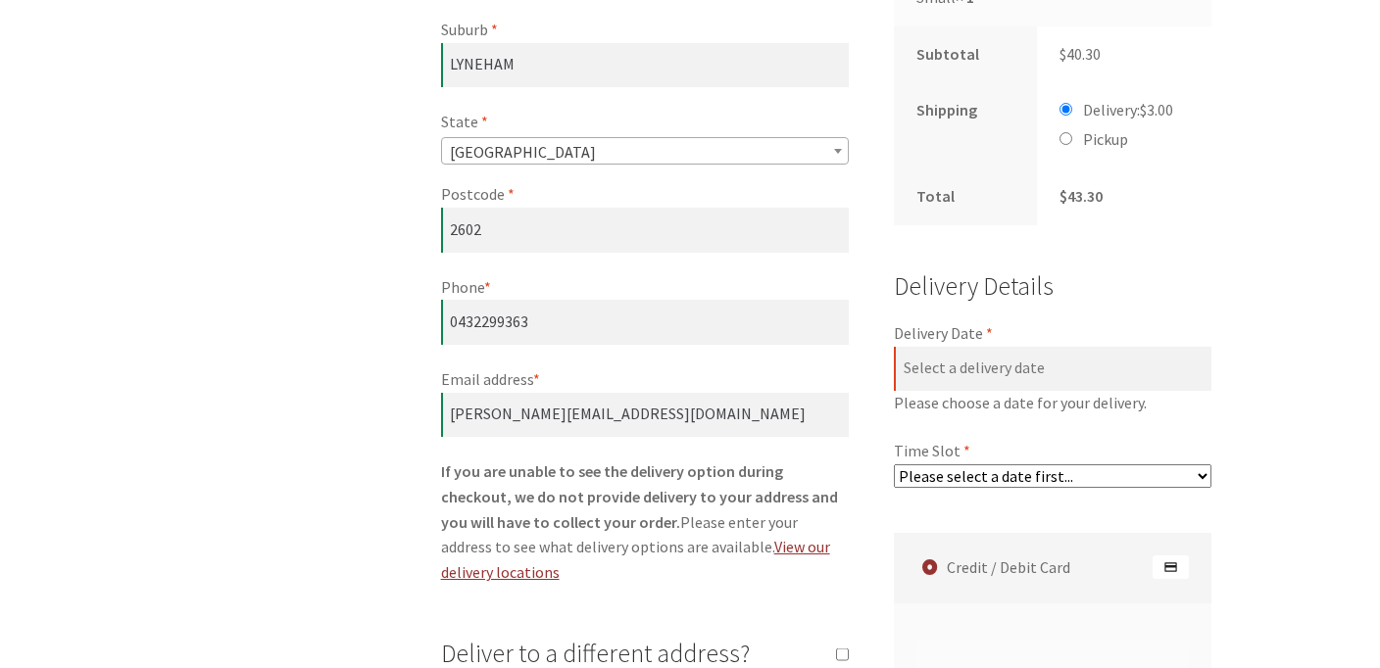
click at [1094, 322] on label "Delivery Date *" at bounding box center [1053, 334] width 318 height 25
click at [1094, 347] on input "Delivery Date *" at bounding box center [1053, 369] width 318 height 45
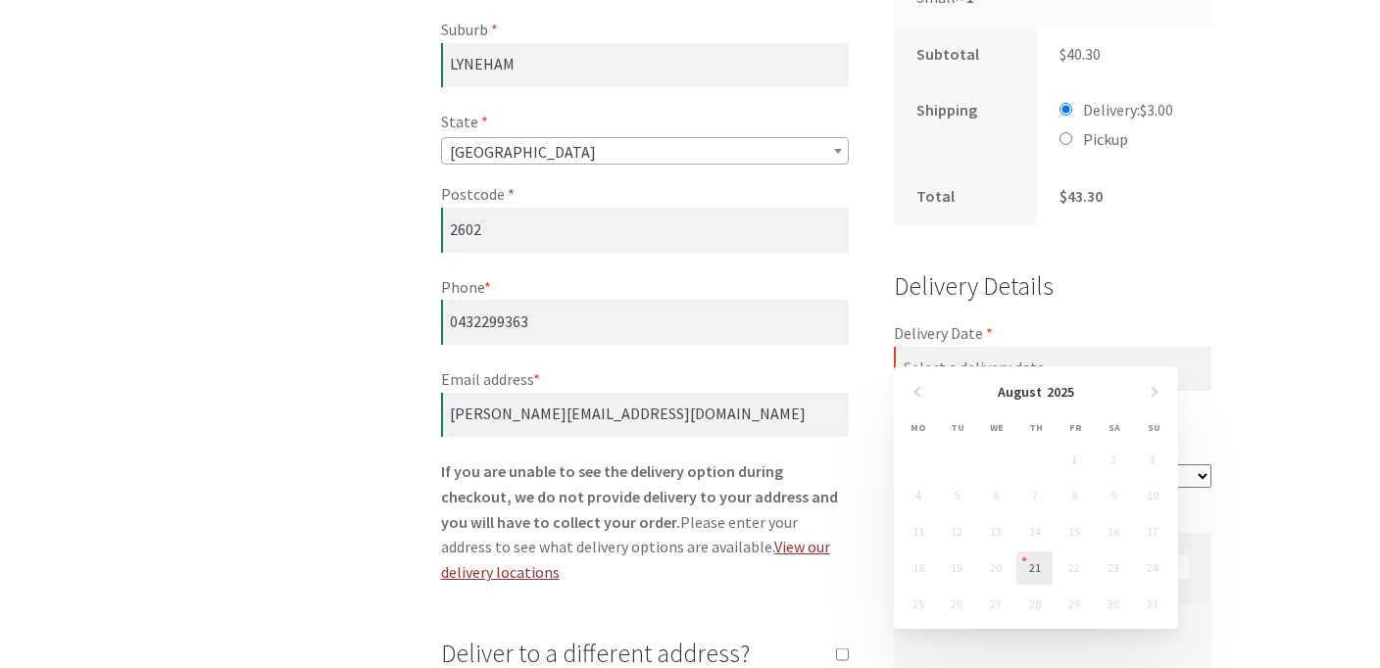
click at [1028, 567] on link "21" at bounding box center [1034, 568] width 36 height 33
type input "[DATE]"
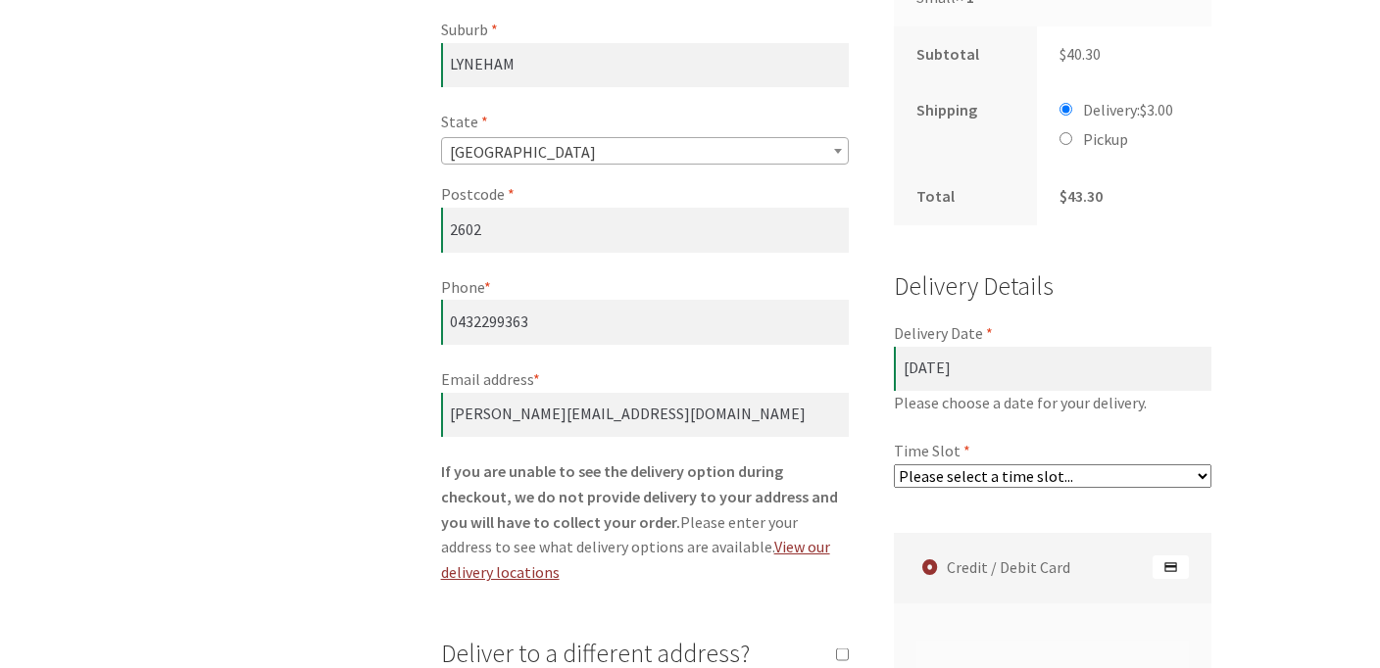
click at [1022, 465] on select "Please select a time slot... 05:55 PM - 06:25 PM 06:25 PM - 06:55 PM 06:55 PM -…" at bounding box center [1053, 477] width 318 height 24
click at [1064, 465] on select "Please select a time slot... 05:55 PM - 06:25 PM 06:25 PM - 06:55 PM 06:55 PM -…" at bounding box center [1053, 477] width 318 height 24
click at [894, 465] on select "Please select a time slot... 05:55 PM - 06:25 PM 06:25 PM - 06:55 PM 06:55 PM -…" at bounding box center [1053, 477] width 318 height 24
click at [1265, 479] on div "Checkout Have a coupon? Click here to enter your code Coupon: Apply coupon Bill…" at bounding box center [690, 410] width 1380 height 2068
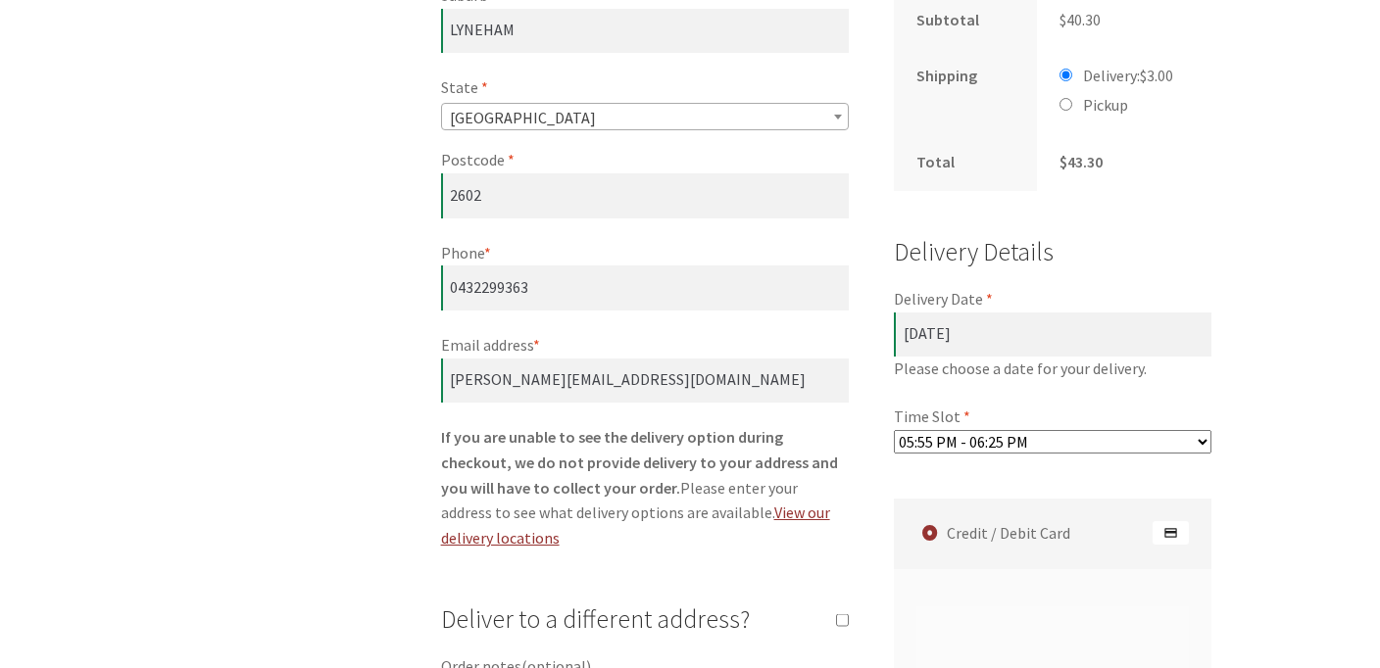
scroll to position [1045, 0]
click at [1069, 408] on label "Time Slot *" at bounding box center [1053, 420] width 318 height 25
click at [1069, 433] on select "Please select a time slot... 05:55 PM - 06:25 PM 06:25 PM - 06:55 PM 06:55 PM -…" at bounding box center [1053, 445] width 318 height 24
click at [1067, 433] on select "Please select a time slot... 05:55 PM - 06:25 PM 06:25 PM - 06:55 PM 06:55 PM -…" at bounding box center [1053, 445] width 318 height 24
click at [894, 433] on select "Please select a time slot... 05:55 PM - 06:25 PM 06:25 PM - 06:55 PM 06:55 PM -…" at bounding box center [1053, 445] width 318 height 24
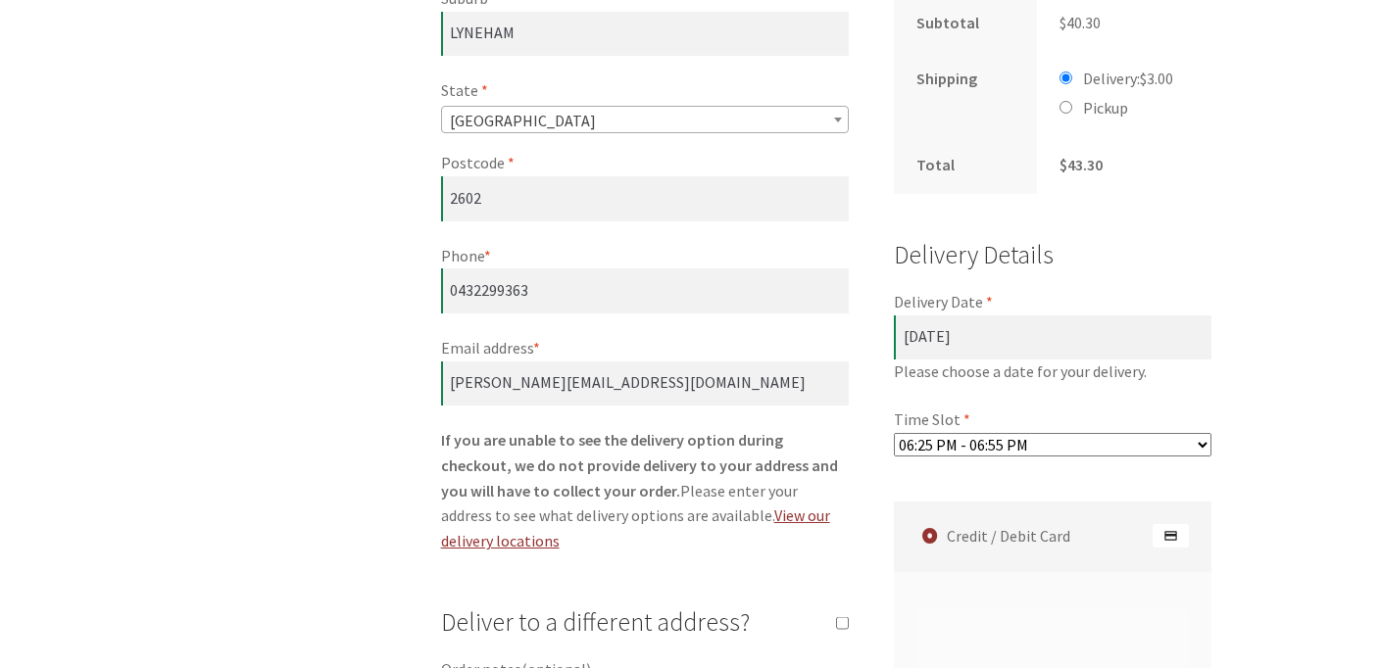
click at [1047, 433] on select "Please select a time slot... 05:55 PM - 06:25 PM 06:25 PM - 06:55 PM 06:55 PM -…" at bounding box center [1053, 445] width 318 height 24
click at [894, 433] on select "Please select a time slot... 05:55 PM - 06:25 PM 06:25 PM - 06:55 PM 06:55 PM -…" at bounding box center [1053, 445] width 318 height 24
click at [1043, 433] on select "Please select a time slot... 05:55 PM - 06:25 PM 06:25 PM - 06:55 PM 06:55 PM -…" at bounding box center [1053, 445] width 318 height 24
click at [894, 433] on select "Please select a time slot... 05:55 PM - 06:25 PM 06:25 PM - 06:55 PM 06:55 PM -…" at bounding box center [1053, 445] width 318 height 24
click at [1043, 433] on select "Please select a time slot... 05:55 PM - 06:25 PM 06:25 PM - 06:55 PM 06:55 PM -…" at bounding box center [1053, 445] width 318 height 24
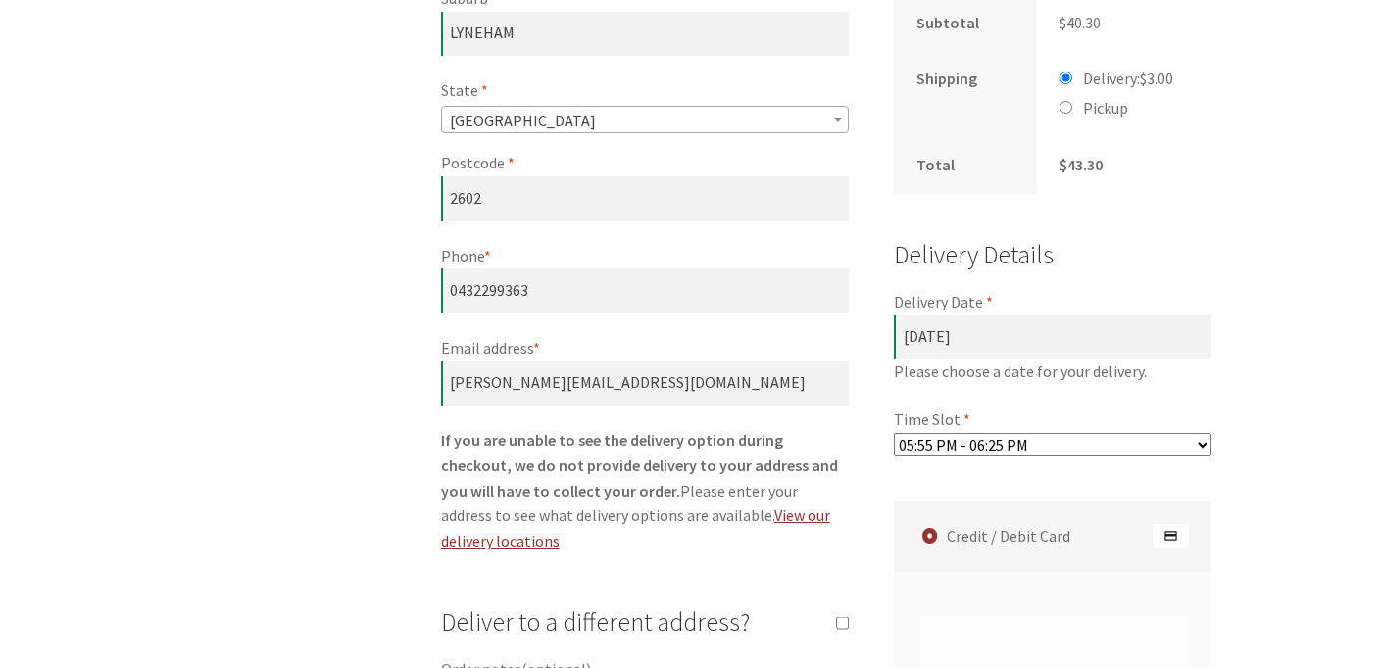
select select "60c2ef62db861/1|0.00"
click at [894, 433] on select "Please select a time slot... 05:55 PM - 06:25 PM 06:25 PM - 06:55 PM 06:55 PM -…" at bounding box center [1053, 445] width 318 height 24
click at [1315, 390] on div "Checkout Have a coupon? Click here to enter your code Coupon: Apply coupon Bill…" at bounding box center [690, 378] width 1380 height 2068
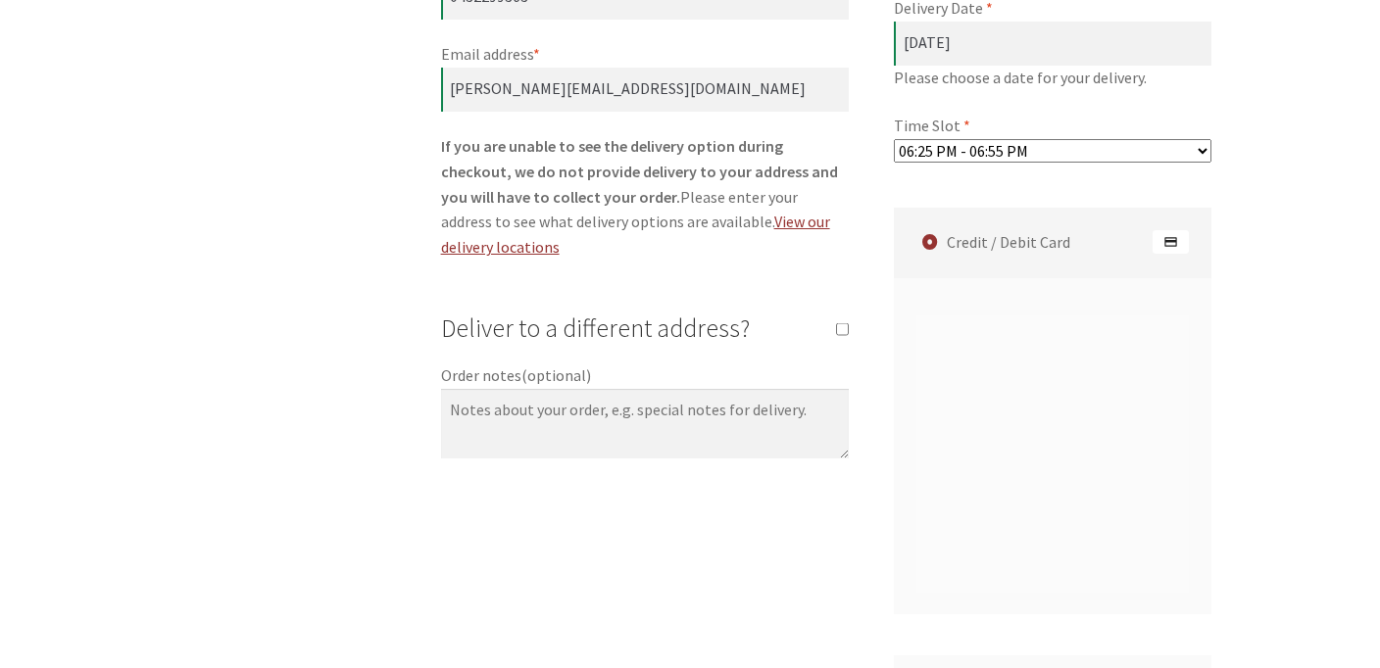
scroll to position [1345, 0]
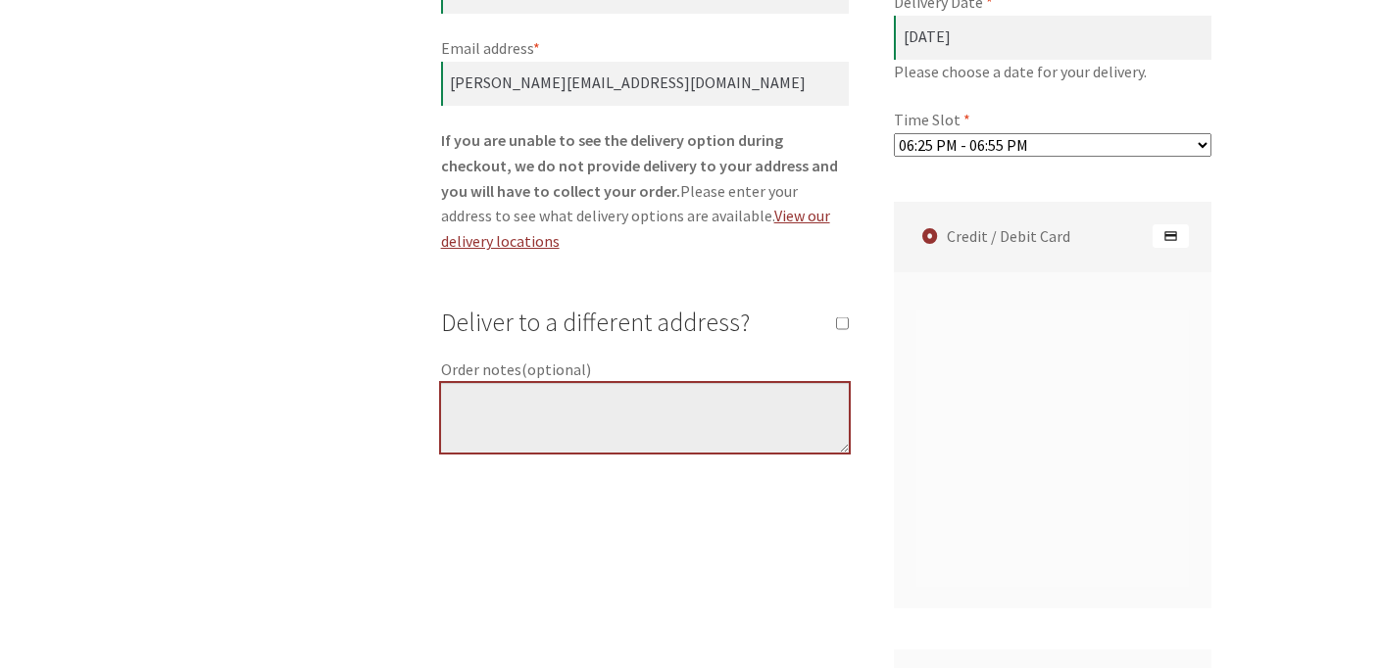
click at [715, 383] on textarea "Order notes (optional)" at bounding box center [645, 418] width 408 height 71
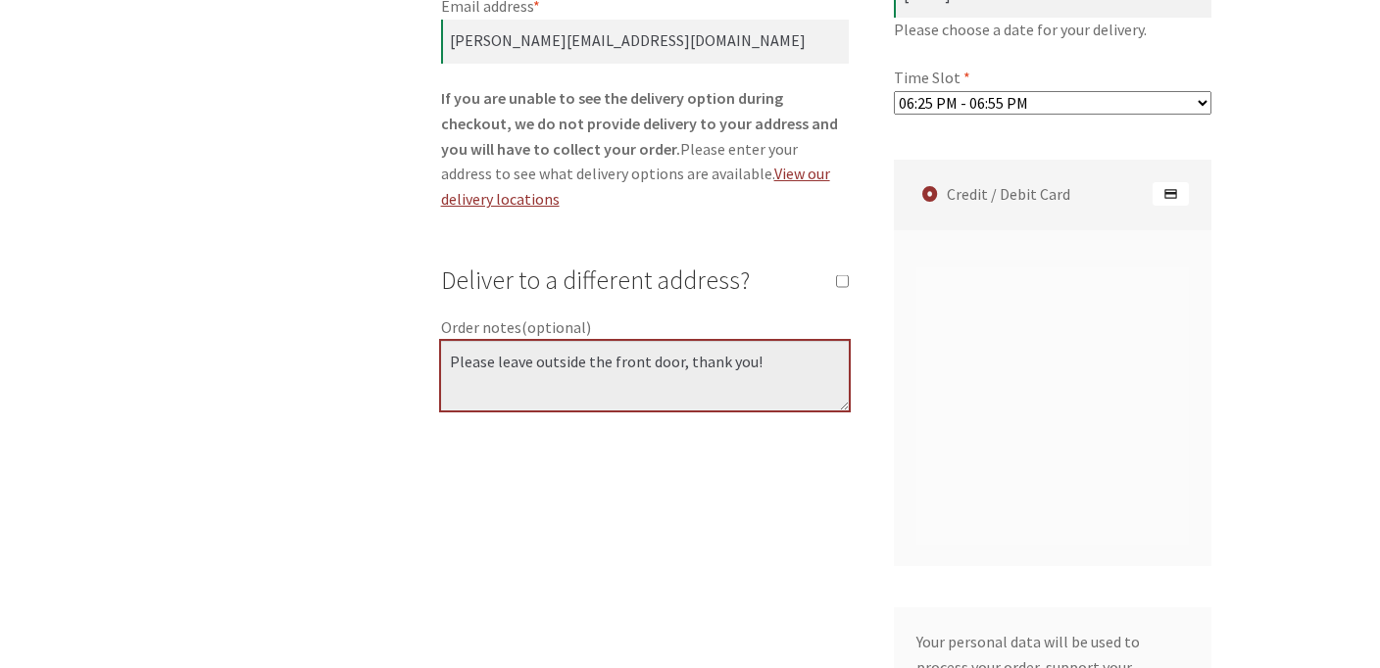
scroll to position [1423, 0]
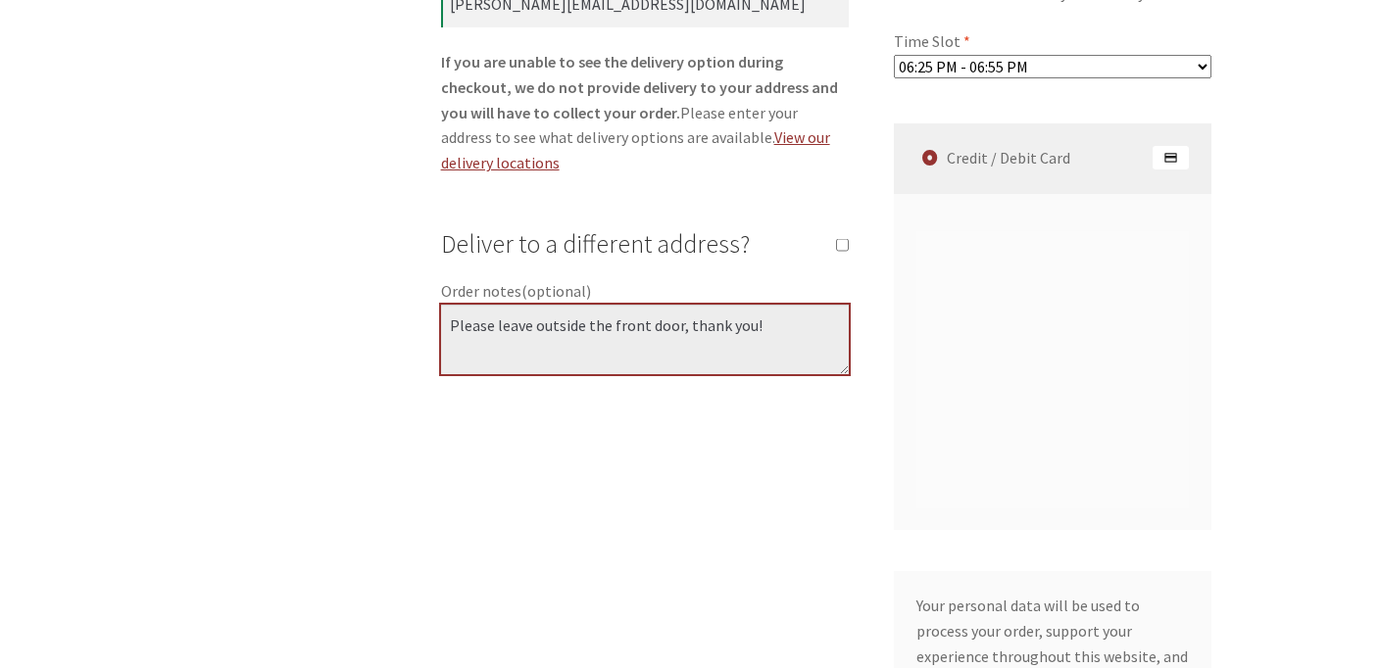
type textarea "Please leave outside the front door, thank you!"
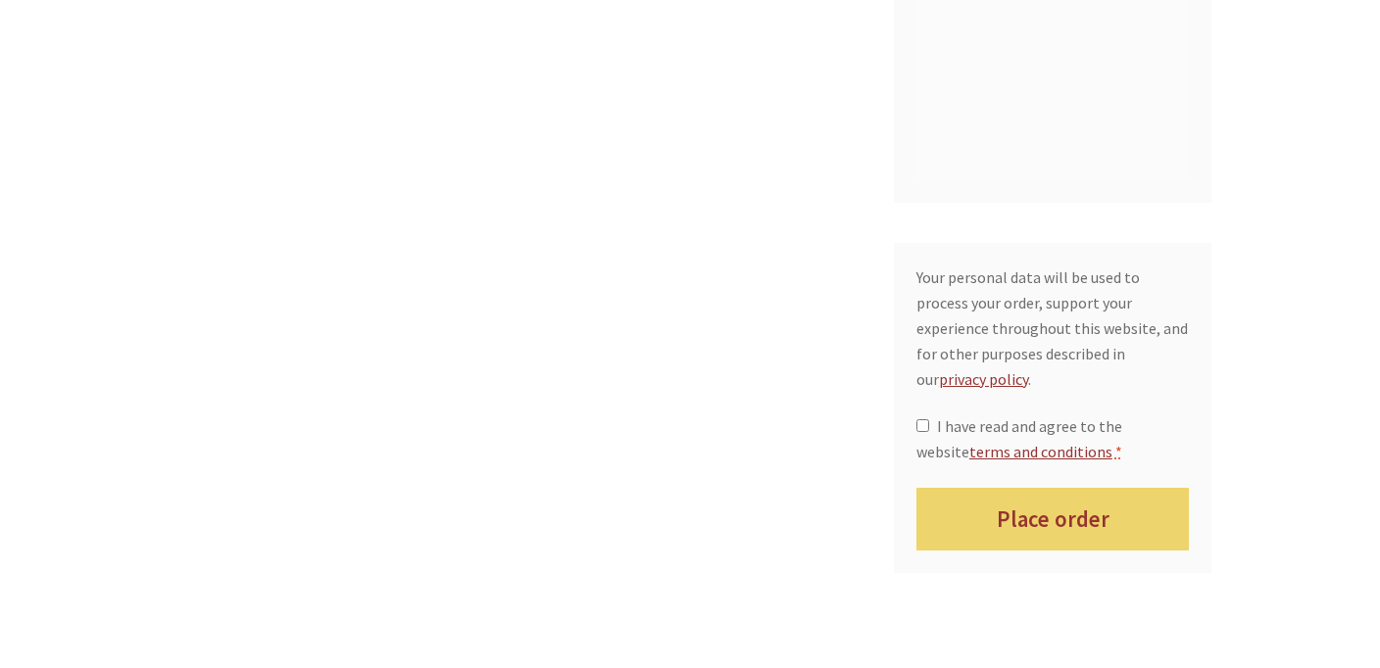
scroll to position [1872, 0]
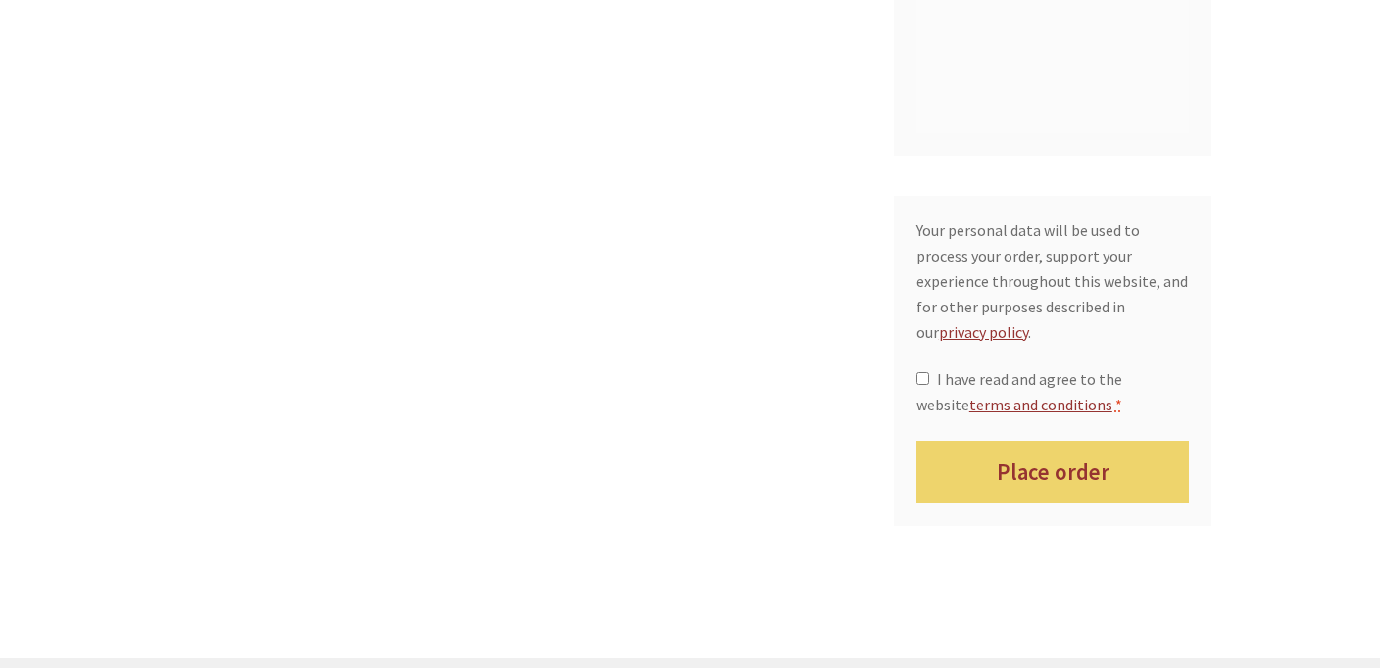
click at [1097, 370] on span "I have read and agree to the website terms and conditions" at bounding box center [1019, 392] width 206 height 45
click at [929, 372] on input "I have read and agree to the website terms and conditions *" at bounding box center [922, 378] width 13 height 13
checkbox input "true"
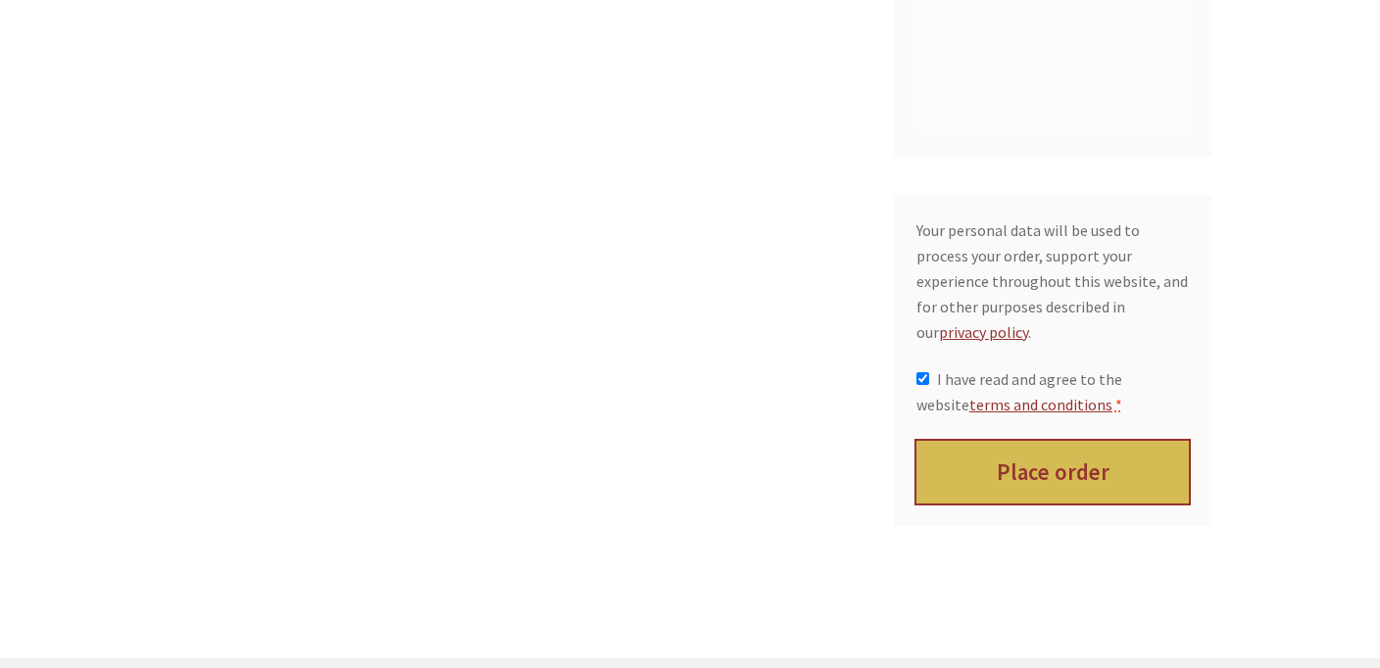
click at [1098, 441] on button "Place order" at bounding box center [1052, 473] width 273 height 64
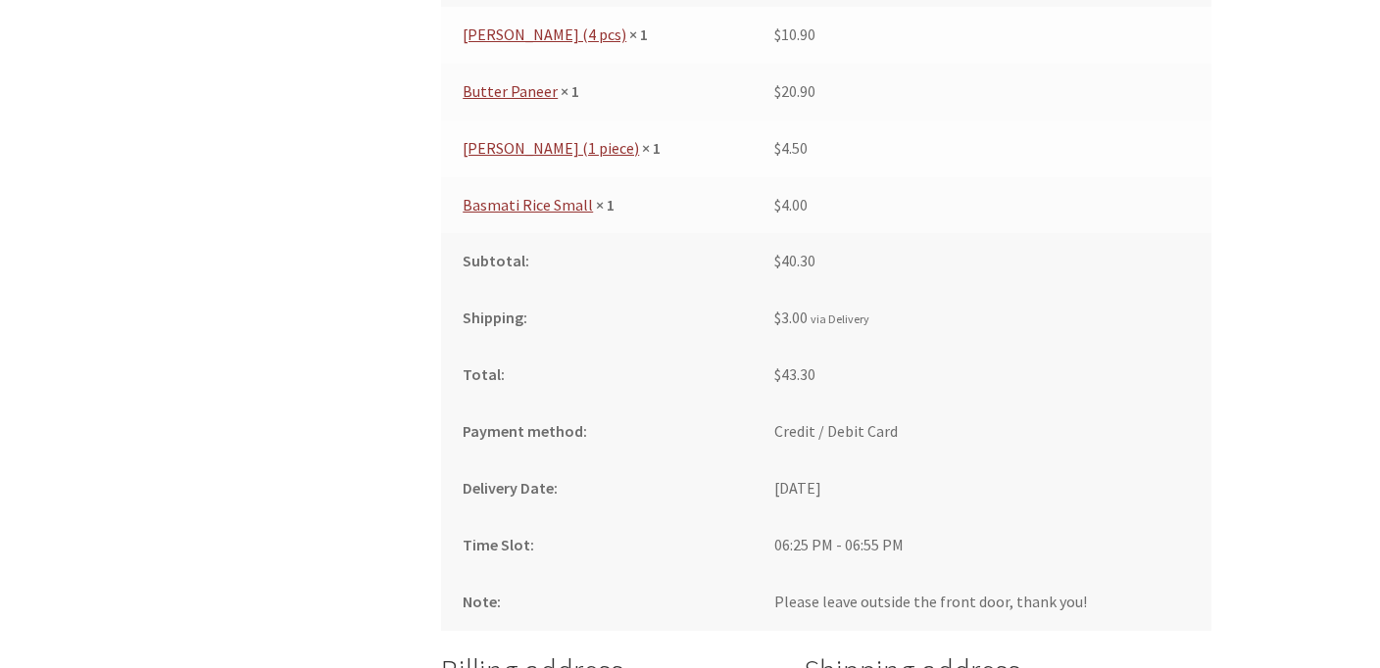
scroll to position [1038, 0]
